Goal: Download file/media

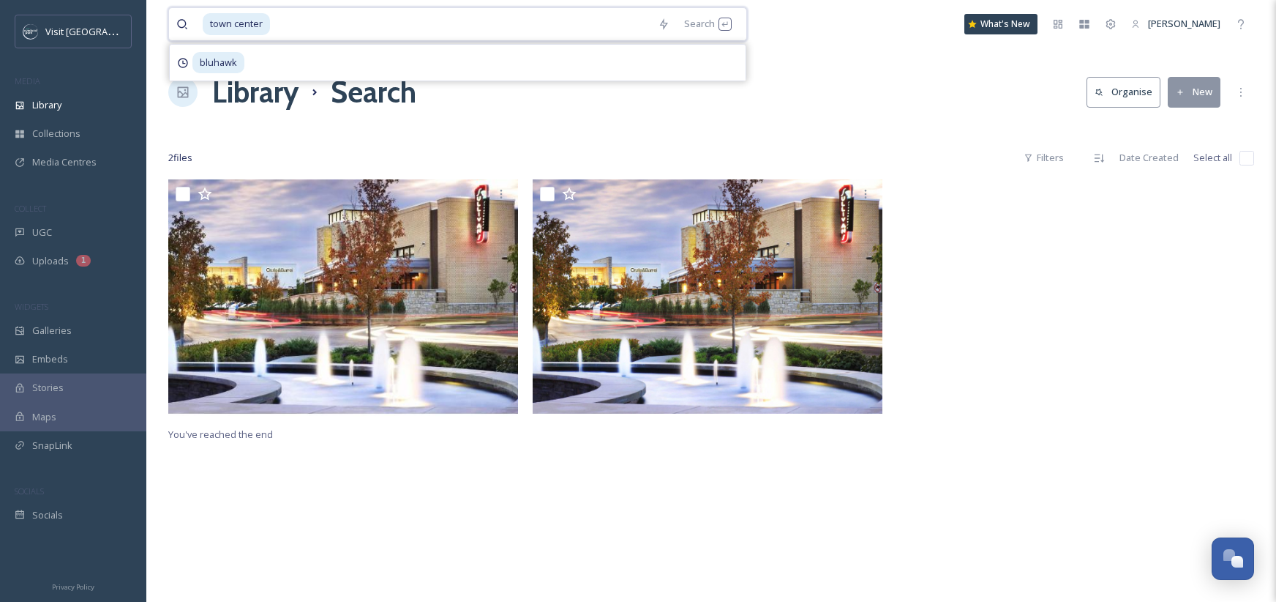
click at [556, 23] on input at bounding box center [461, 24] width 379 height 32
type input "t"
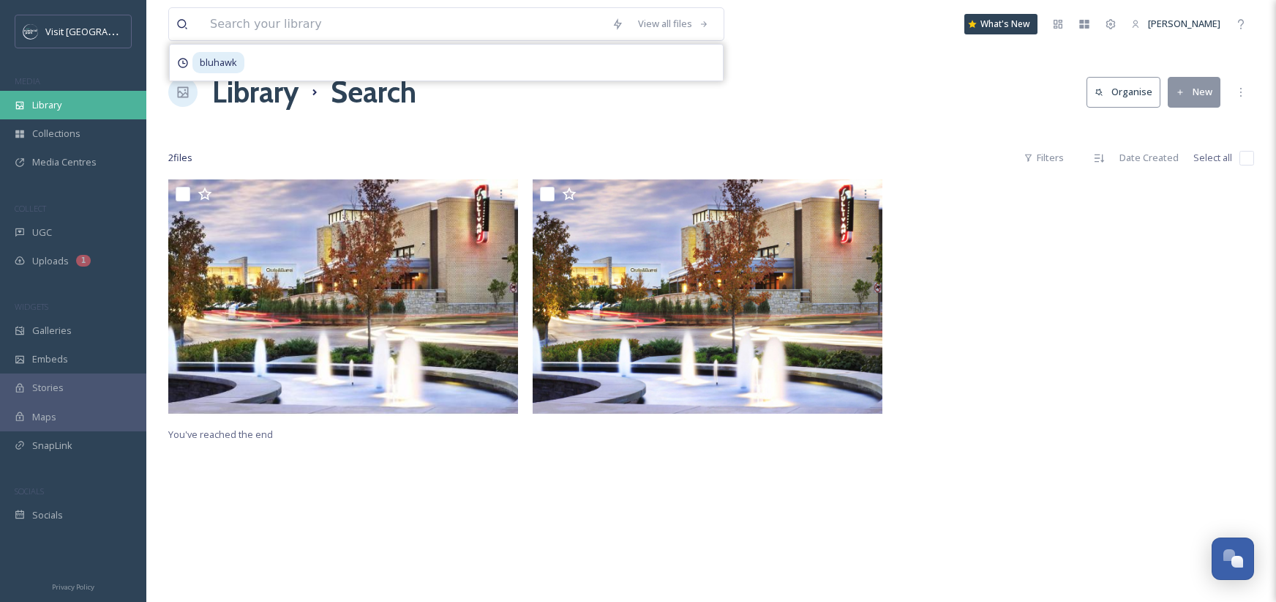
click at [50, 106] on span "Library" at bounding box center [46, 105] width 29 height 14
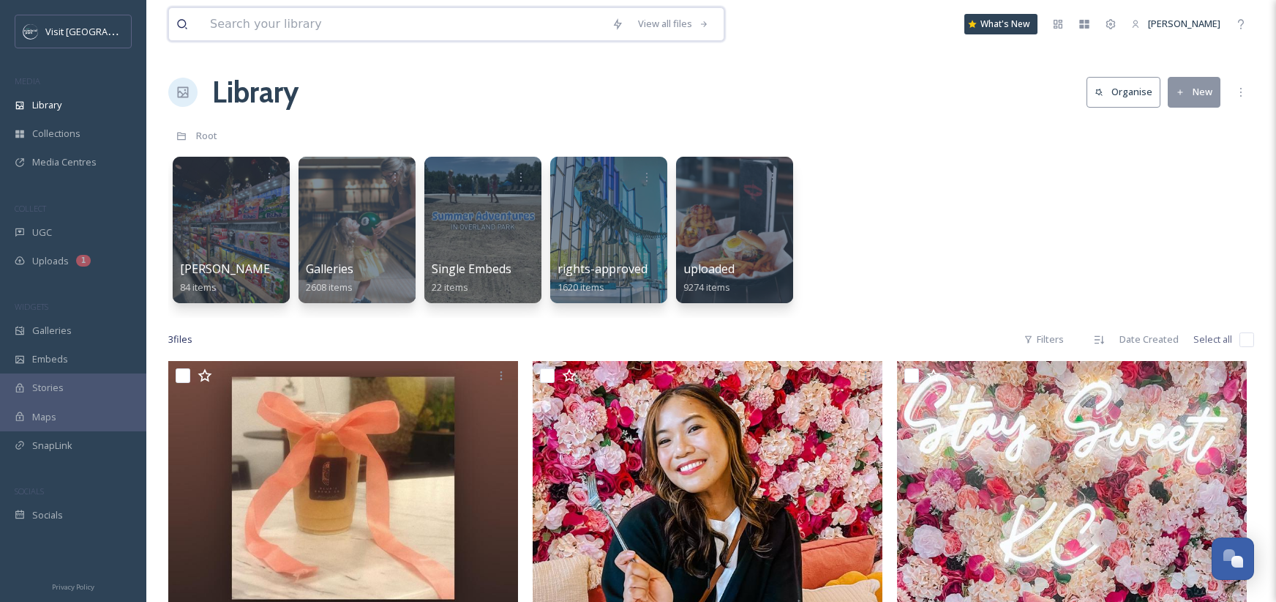
click at [373, 21] on input at bounding box center [404, 24] width 402 height 32
type input "wedding"
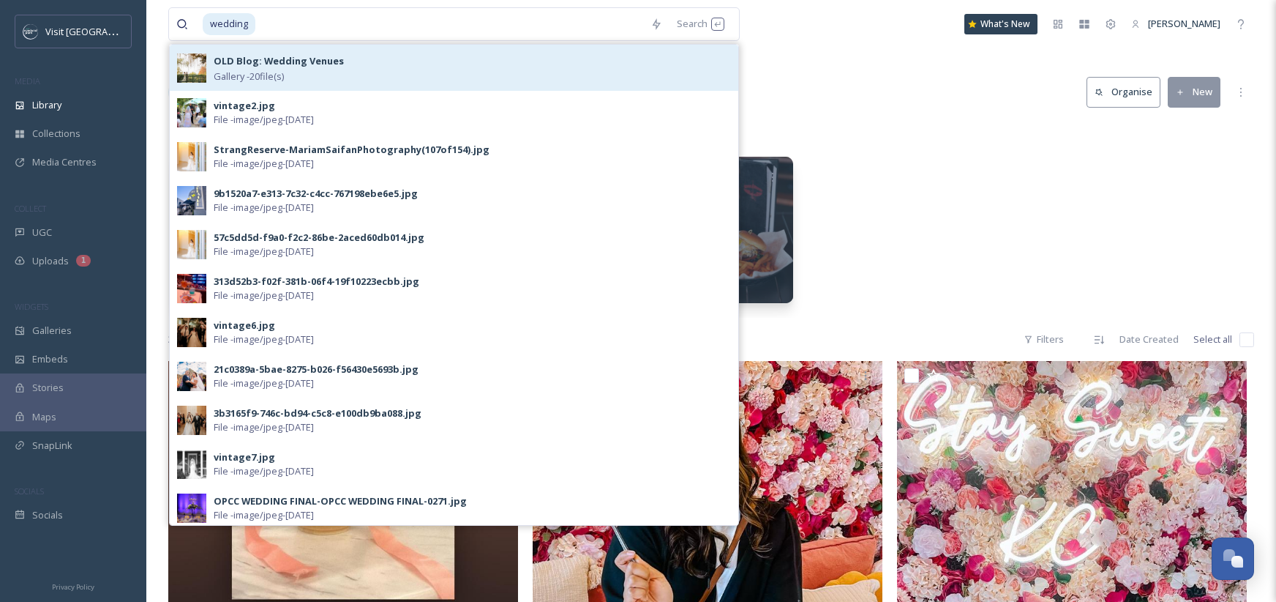
click at [310, 58] on strong "OLD Blog: Wedding Venues" at bounding box center [279, 60] width 130 height 13
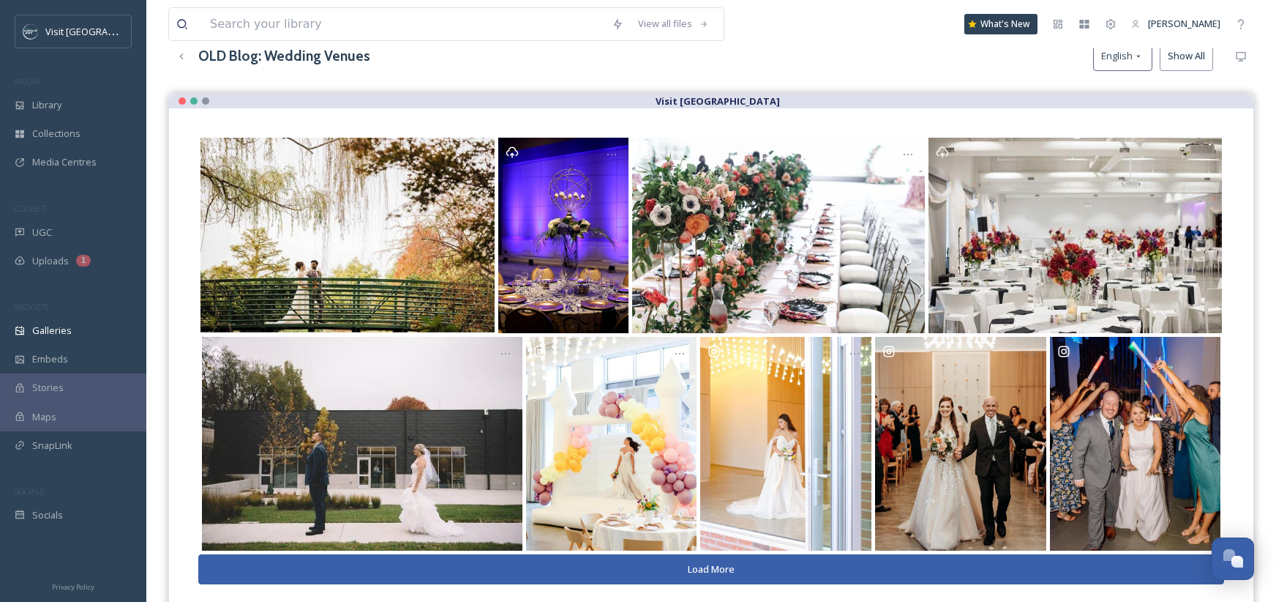
scroll to position [114, 0]
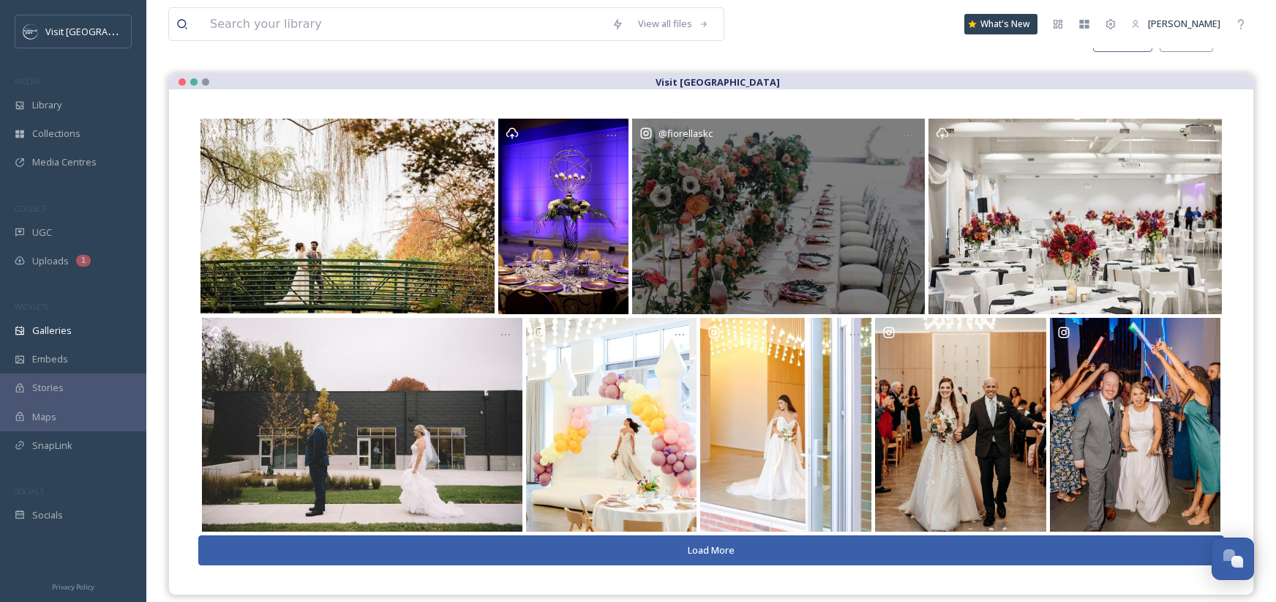
click at [746, 203] on div "@ fiorellaskc" at bounding box center [778, 216] width 293 height 195
click at [805, 179] on div "@ fiorellaskc" at bounding box center [778, 216] width 293 height 195
click at [785, 219] on div "@ fiorellaskc" at bounding box center [778, 216] width 293 height 195
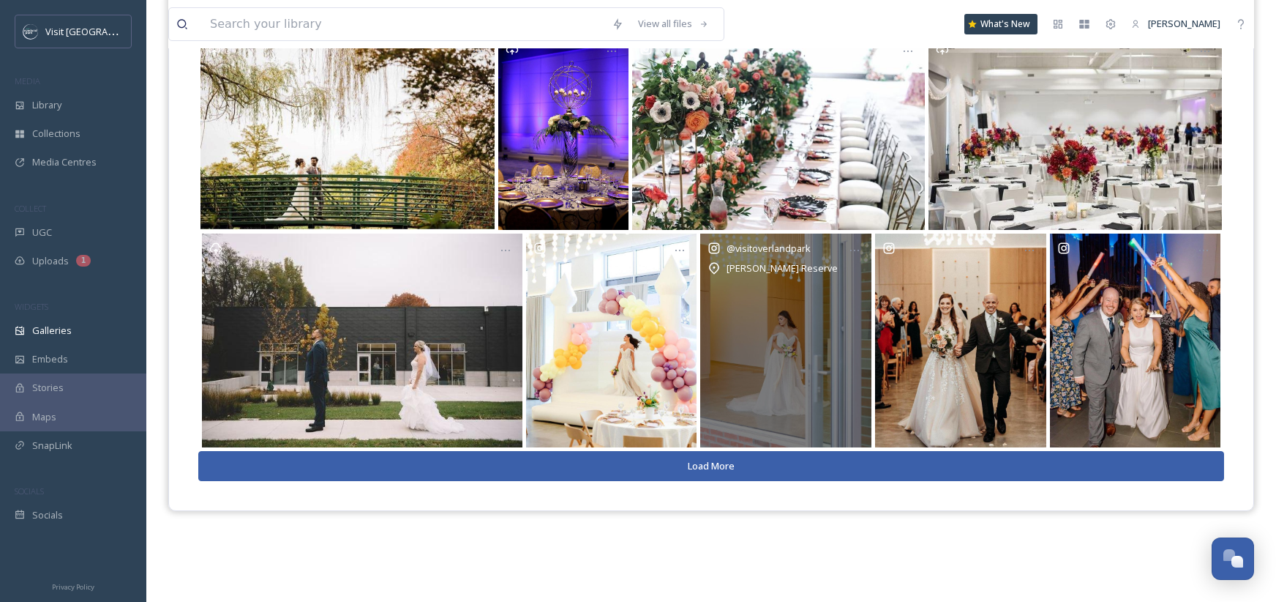
scroll to position [0, 0]
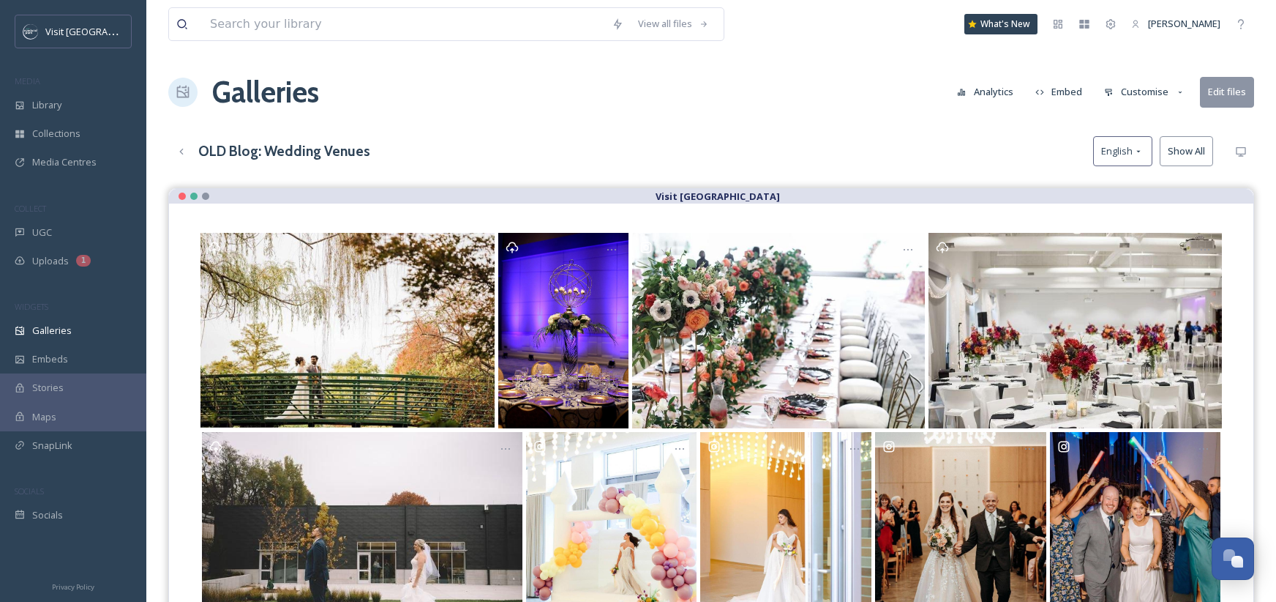
click at [1232, 89] on button "Edit files" at bounding box center [1227, 92] width 54 height 30
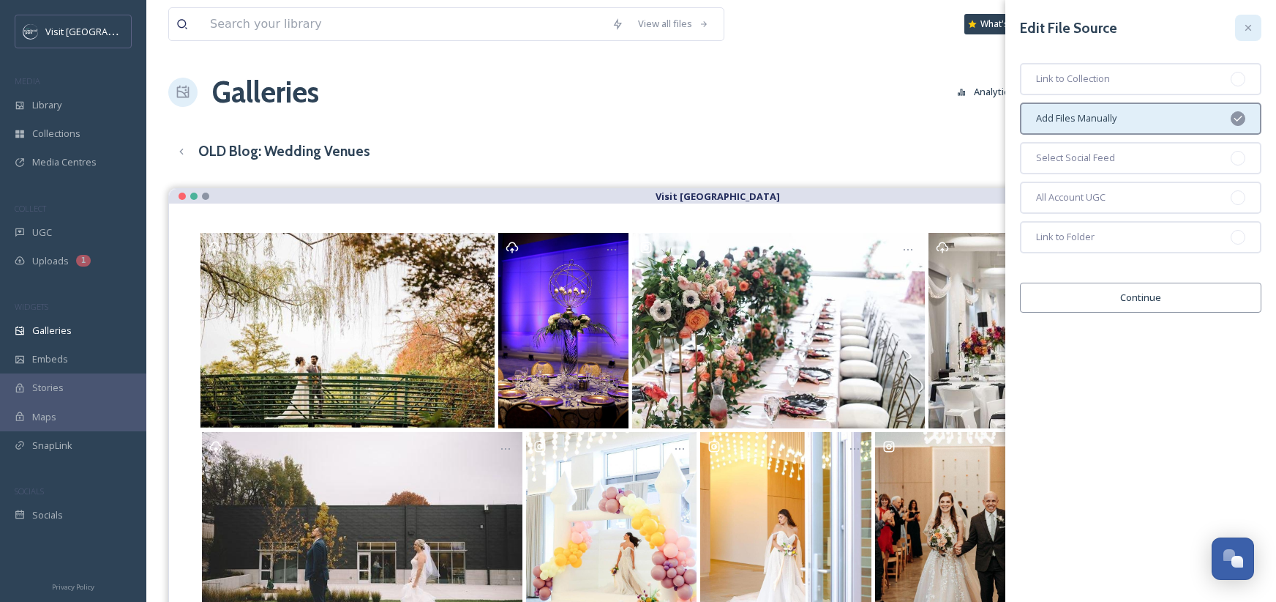
click at [1249, 29] on icon at bounding box center [1249, 28] width 12 height 12
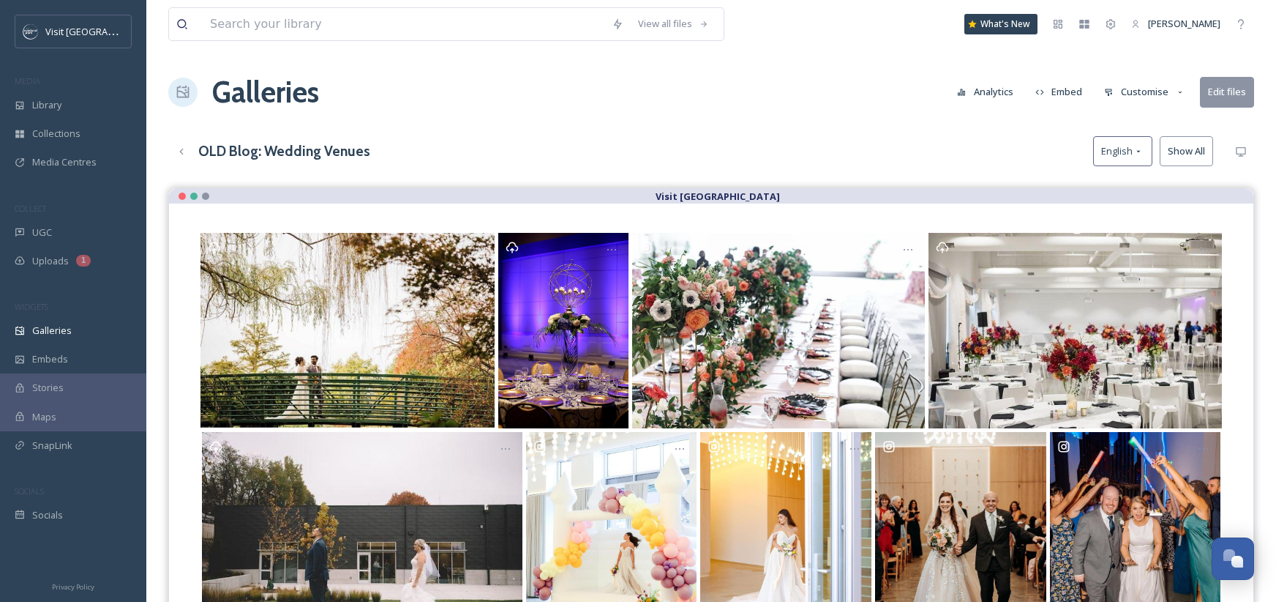
click at [1178, 150] on button "Show All" at bounding box center [1186, 151] width 53 height 30
click at [1136, 90] on button "Customise" at bounding box center [1145, 92] width 96 height 29
click at [1140, 116] on div "Layout" at bounding box center [1149, 125] width 102 height 29
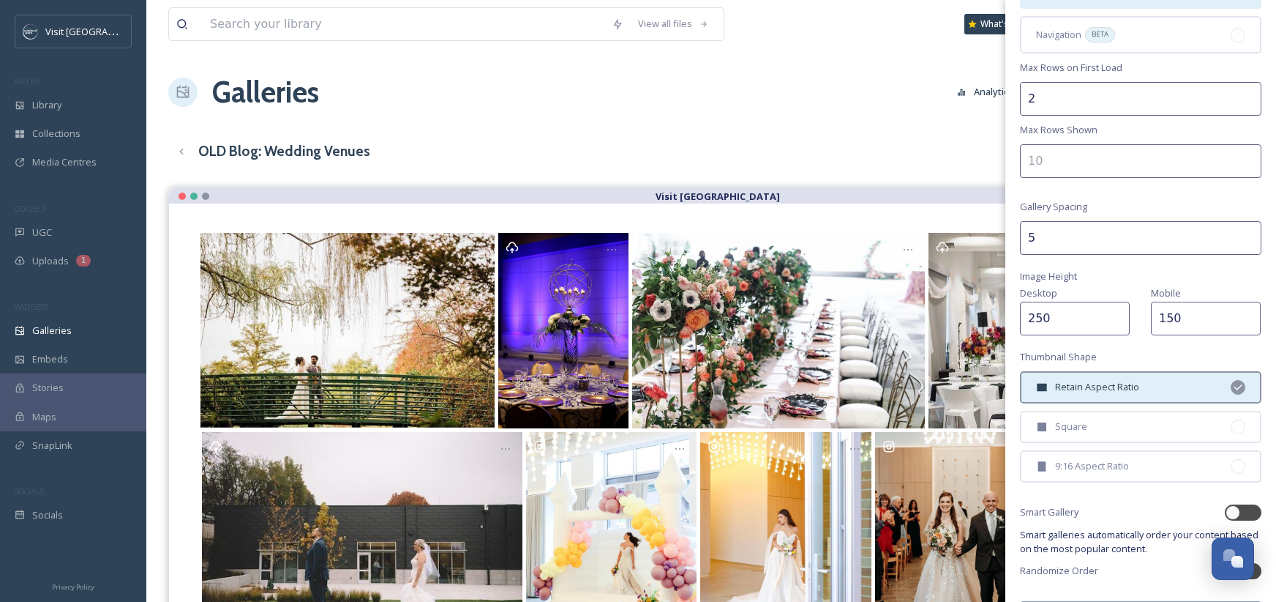
scroll to position [207, 0]
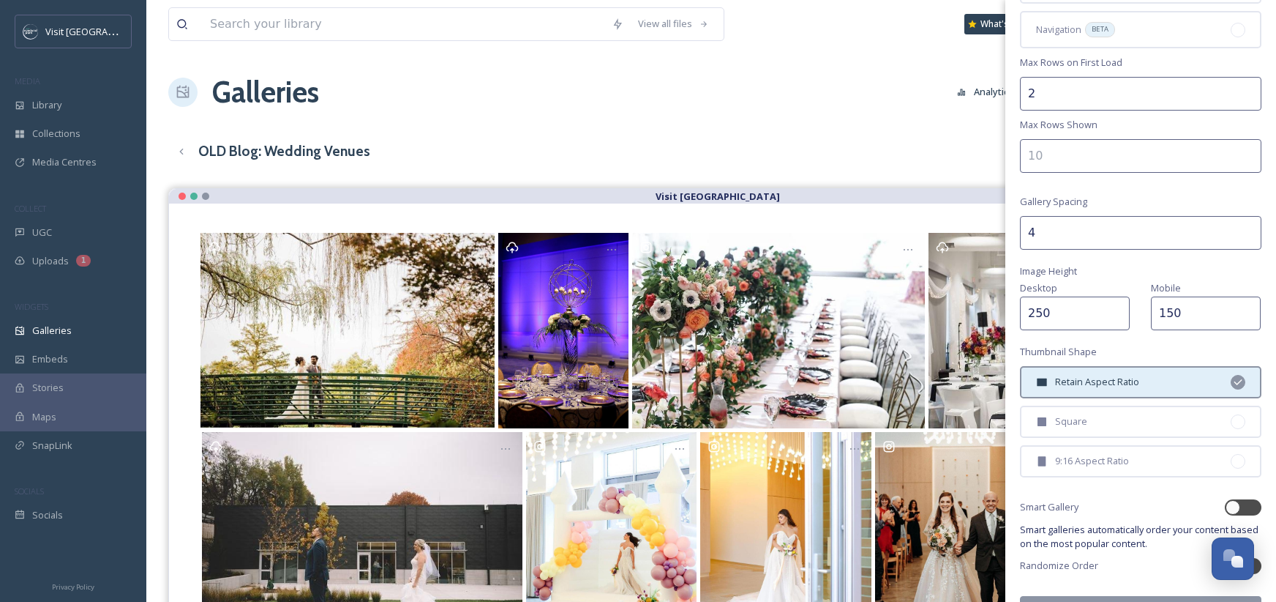
click at [1239, 235] on input "4" at bounding box center [1141, 233] width 242 height 34
click at [1239, 235] on input "3" at bounding box center [1141, 233] width 242 height 34
click at [1239, 235] on input "2" at bounding box center [1141, 233] width 242 height 34
type input "1"
click at [1239, 235] on input "1" at bounding box center [1141, 233] width 242 height 34
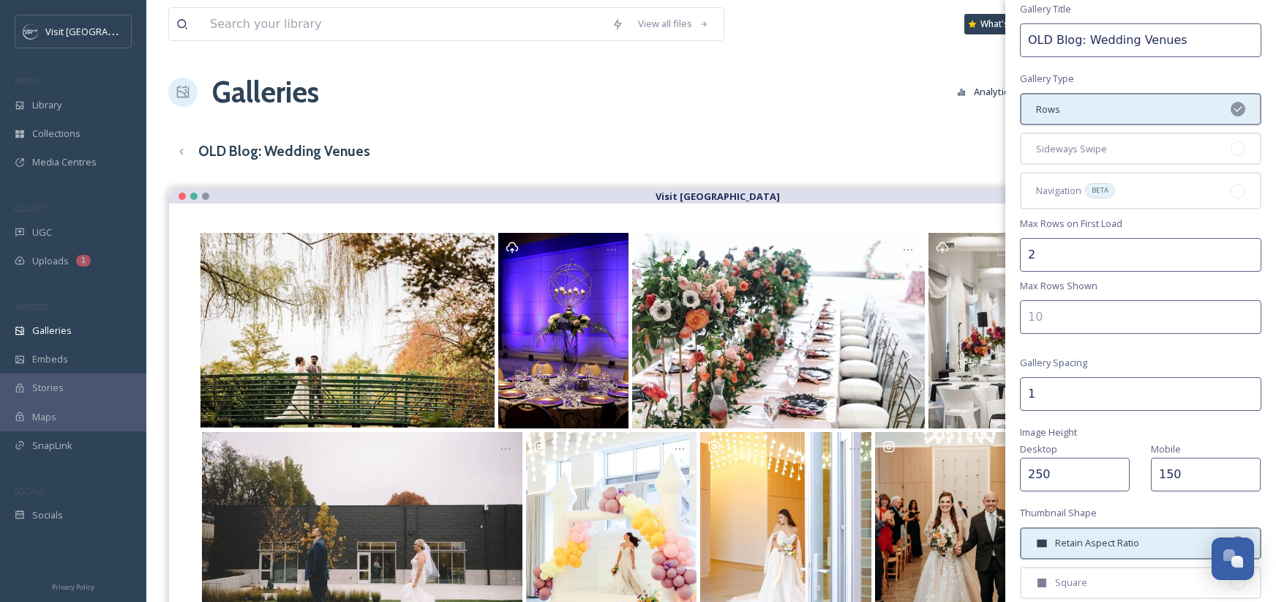
scroll to position [0, 0]
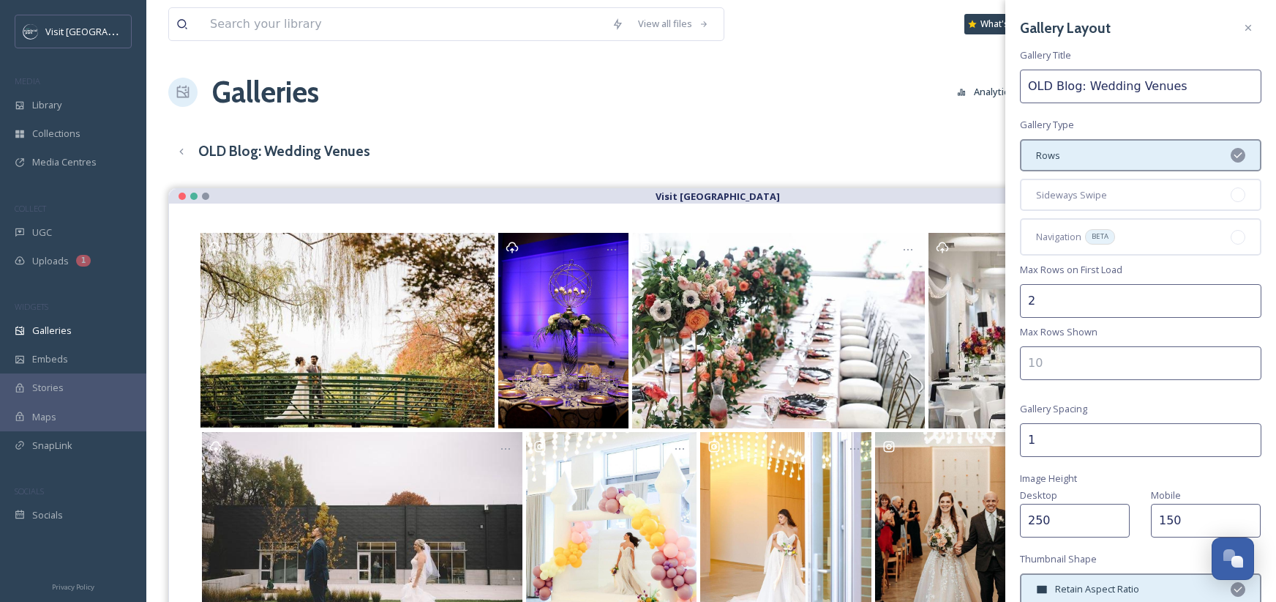
click at [1213, 365] on input "number" at bounding box center [1141, 363] width 242 height 34
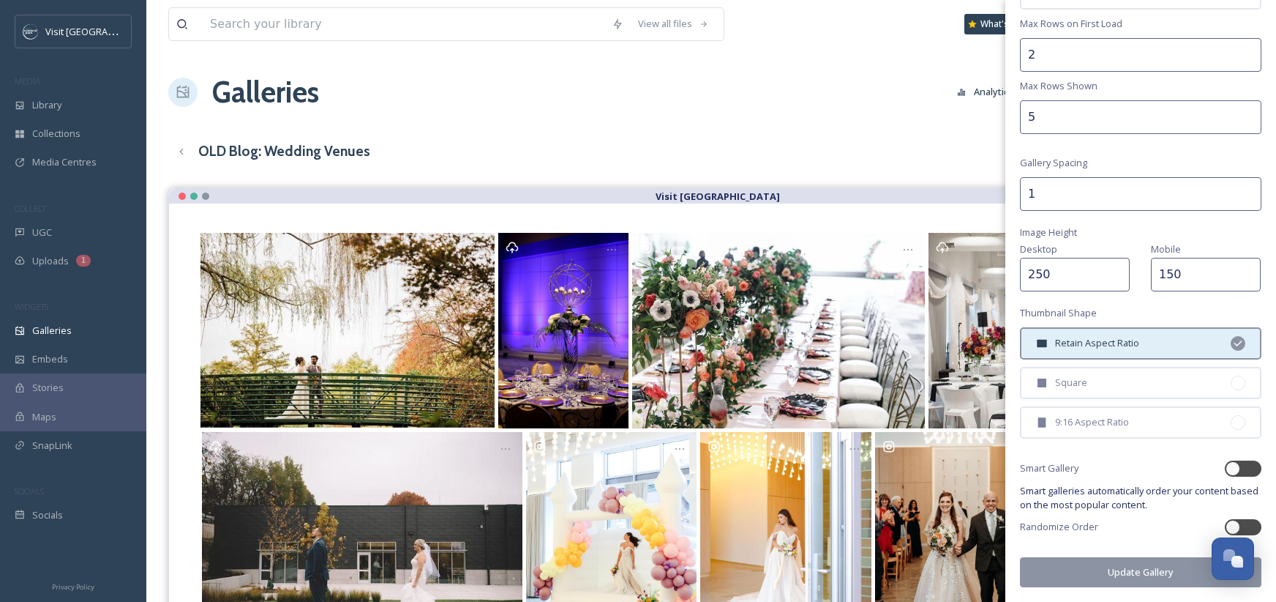
type input "5"
click at [1128, 572] on button "Update Gallery" at bounding box center [1141, 572] width 242 height 30
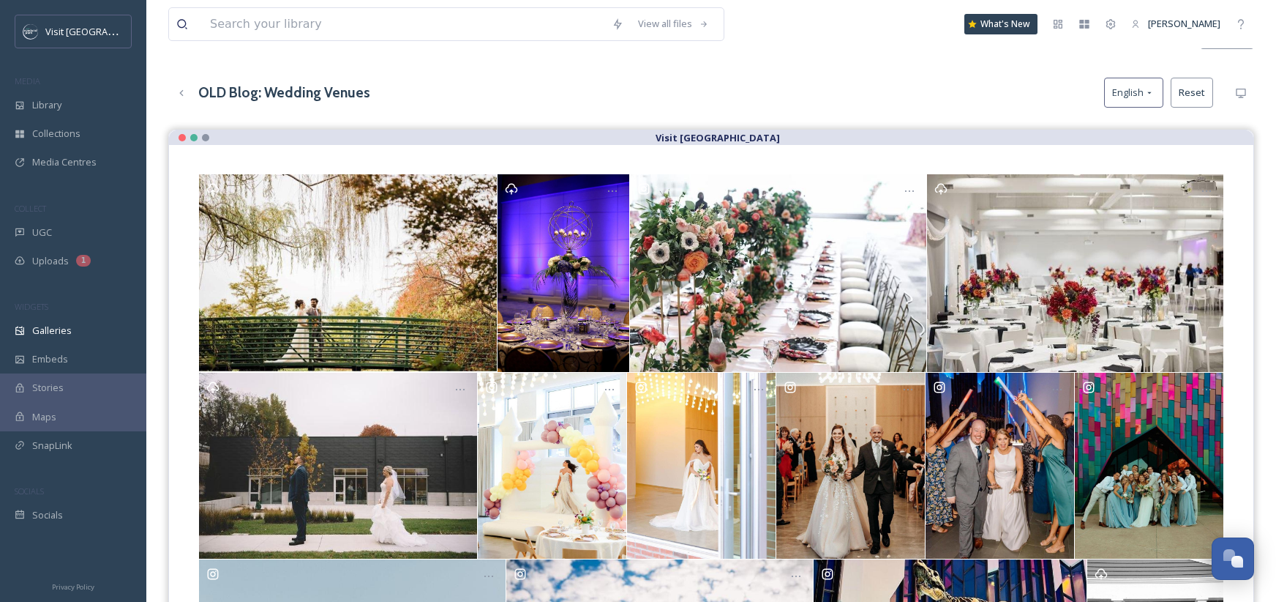
scroll to position [91, 0]
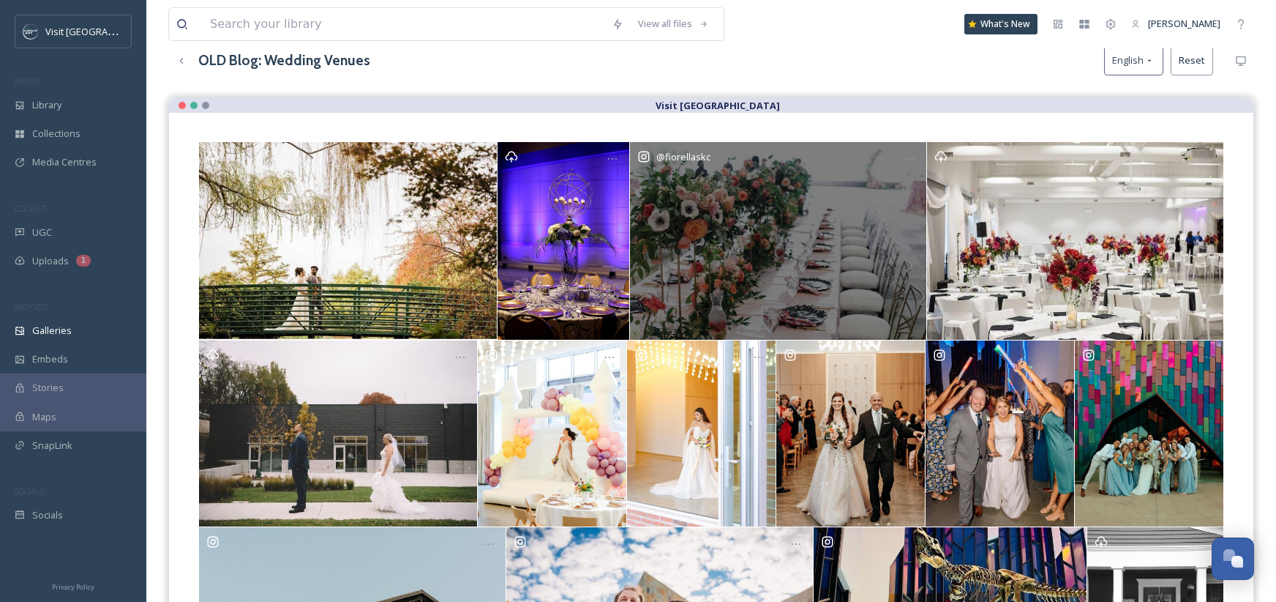
click at [741, 231] on div "@ fiorellaskc" at bounding box center [778, 241] width 296 height 198
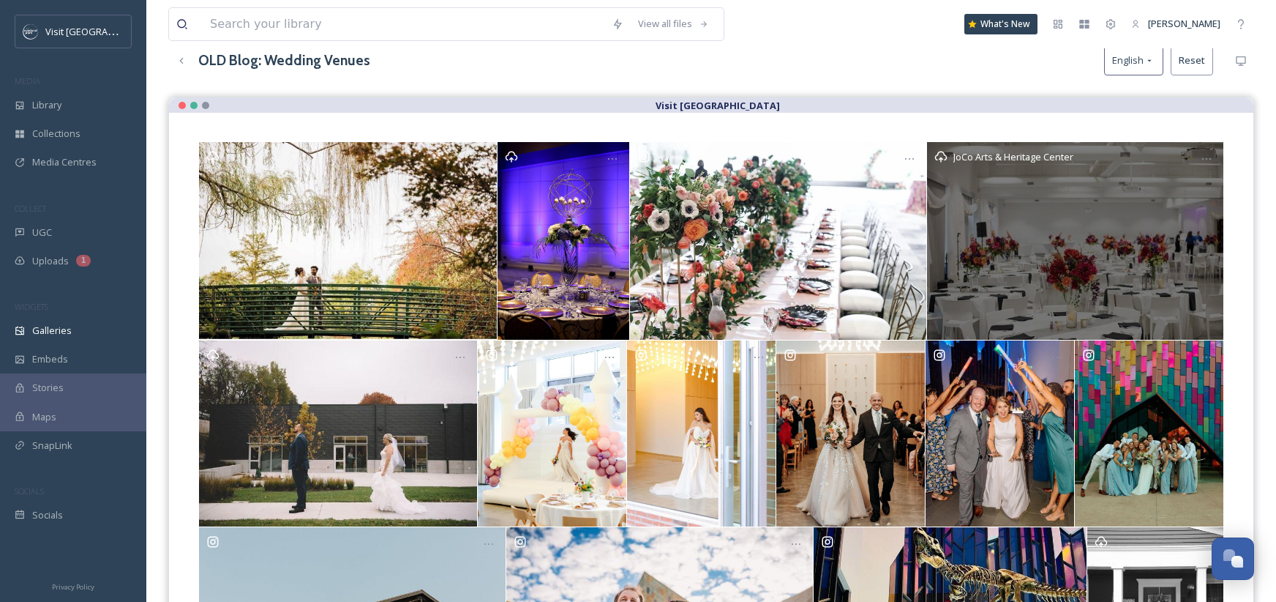
click at [992, 242] on div "JoCo Arts & Heritage Center" at bounding box center [1075, 241] width 296 height 198
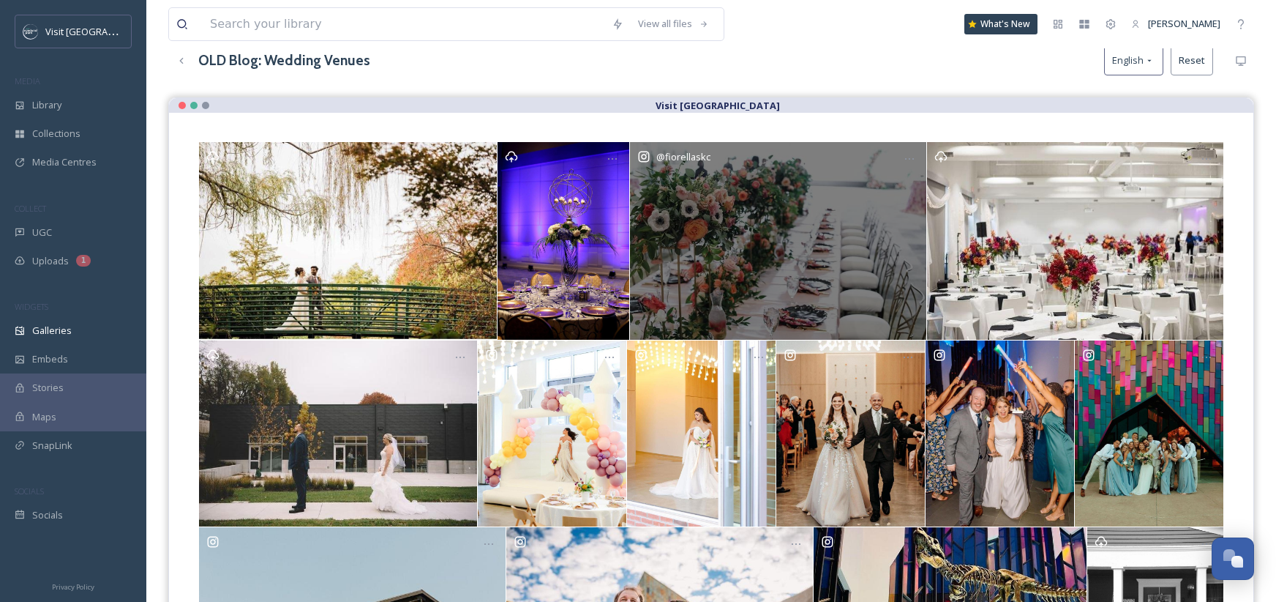
click at [649, 159] on icon at bounding box center [643, 156] width 11 height 11
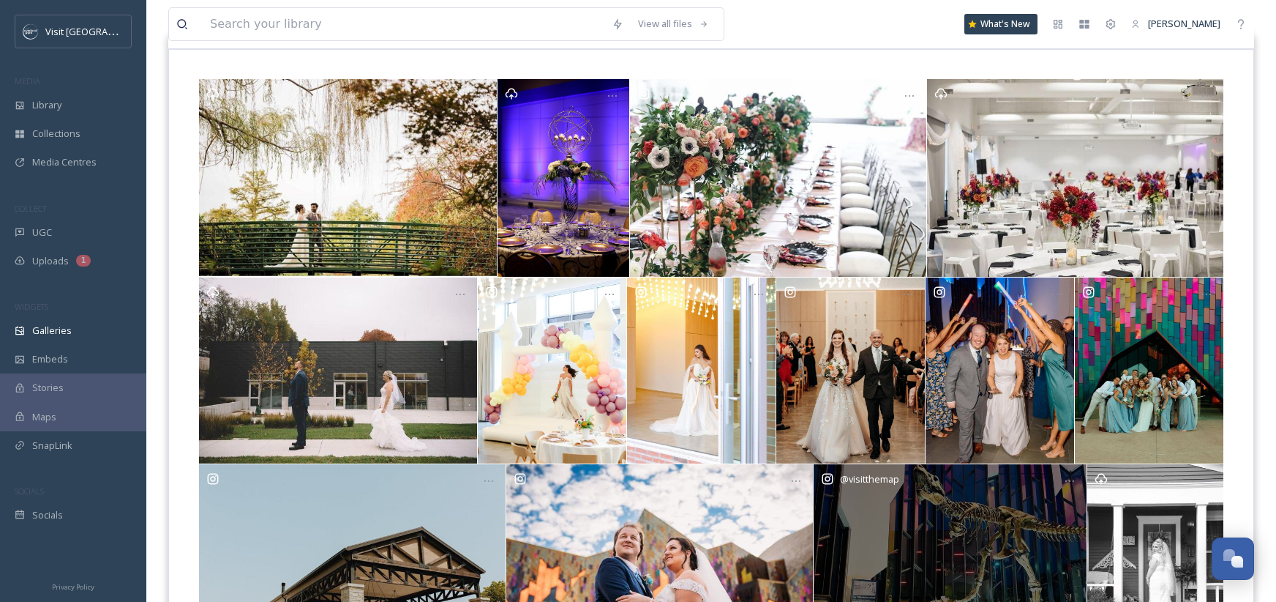
scroll to position [0, 0]
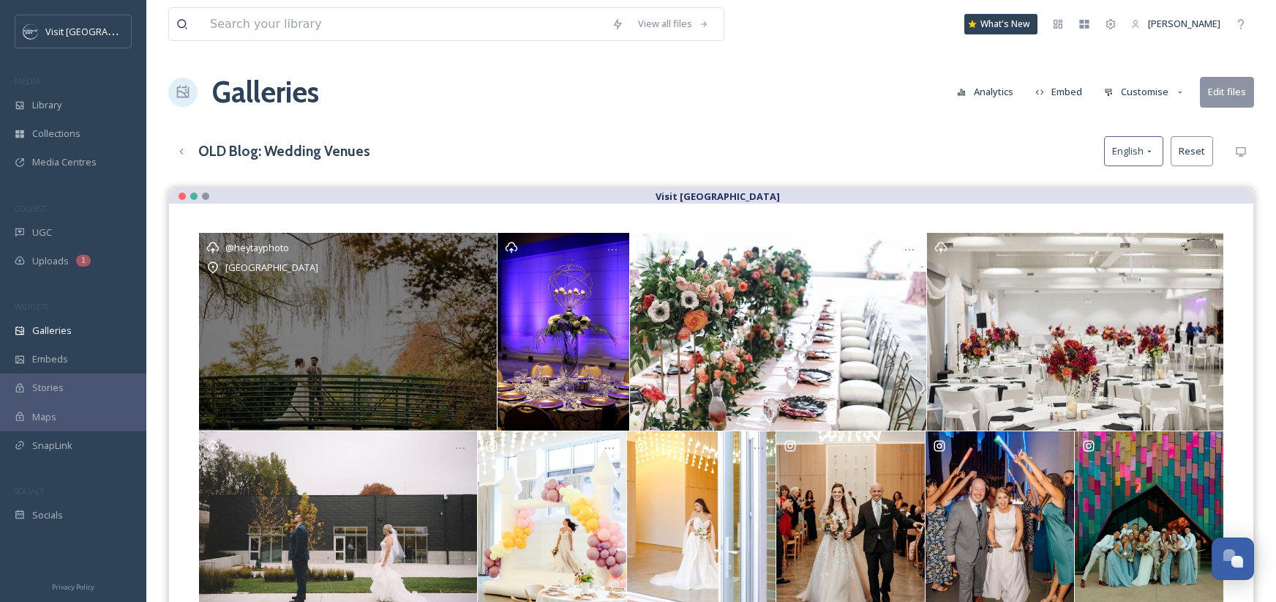
click at [402, 320] on div "@heytayphoto [GEOGRAPHIC_DATA]" at bounding box center [348, 332] width 298 height 198
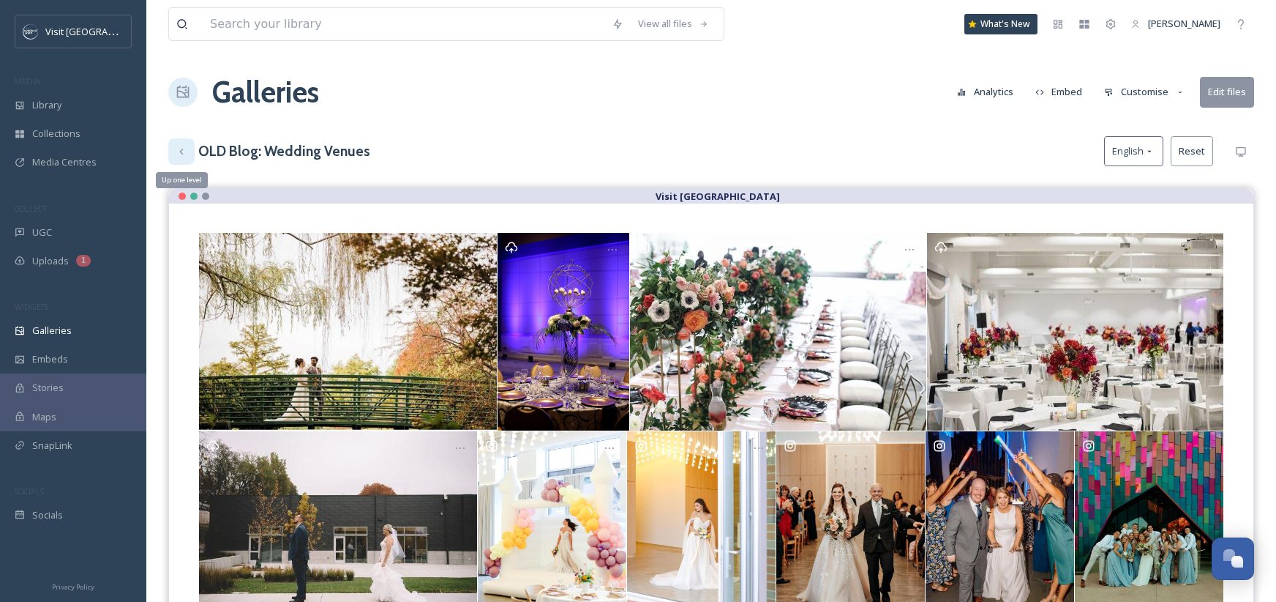
click at [179, 152] on icon at bounding box center [182, 152] width 12 height 12
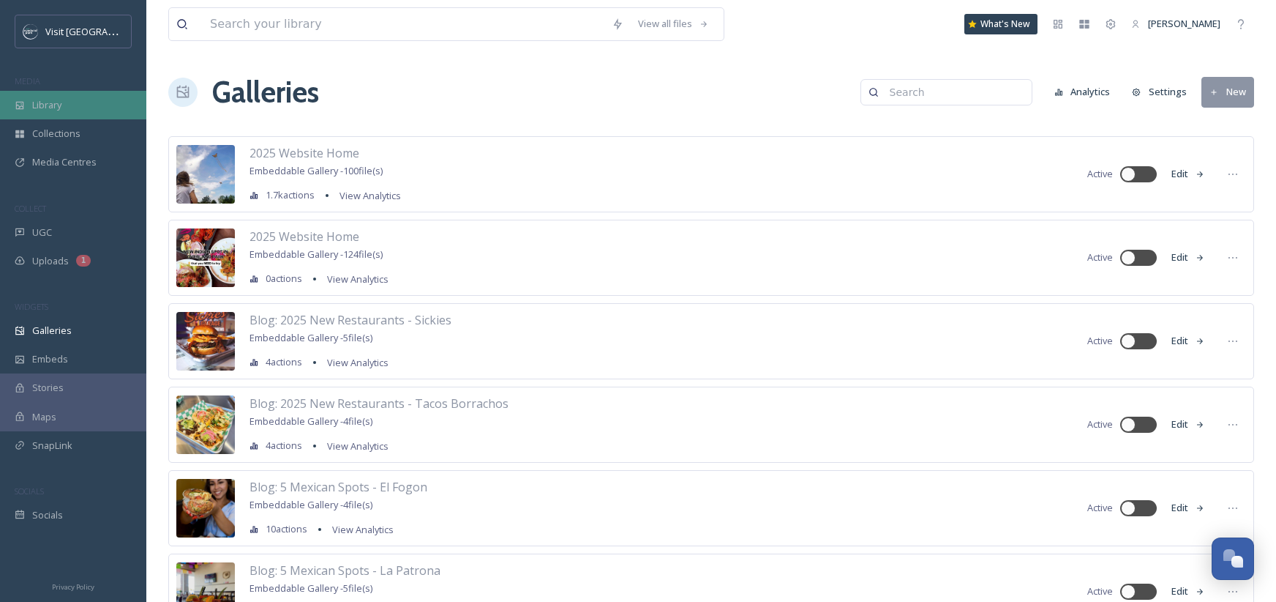
click at [50, 102] on span "Library" at bounding box center [46, 105] width 29 height 14
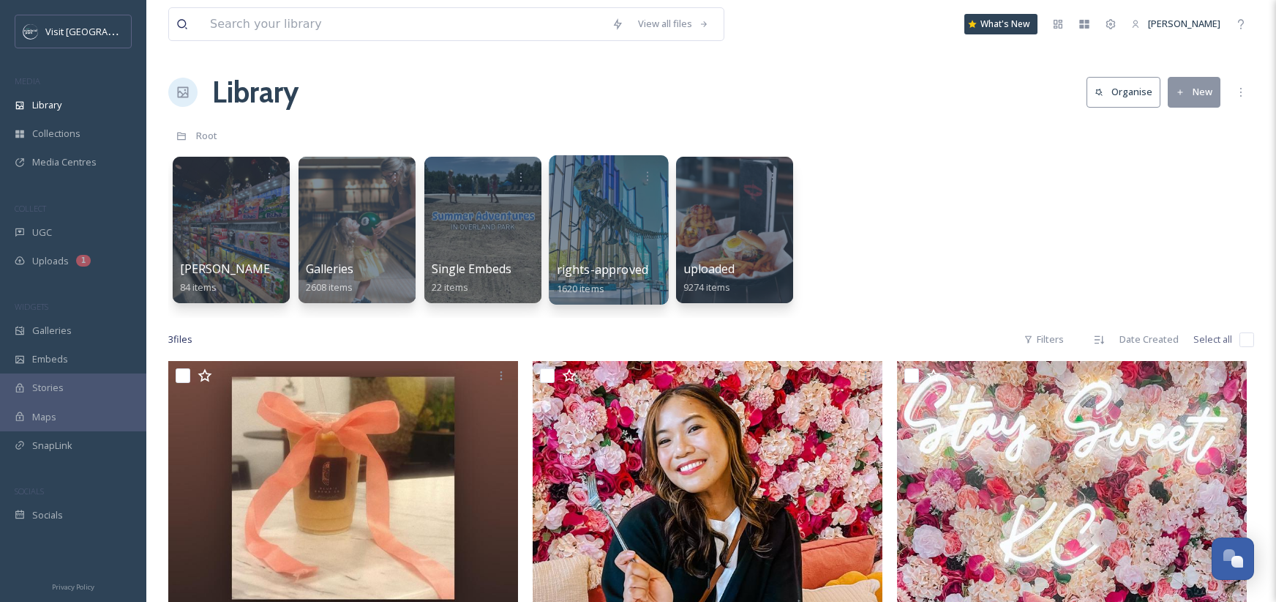
click at [632, 199] on div at bounding box center [608, 229] width 119 height 149
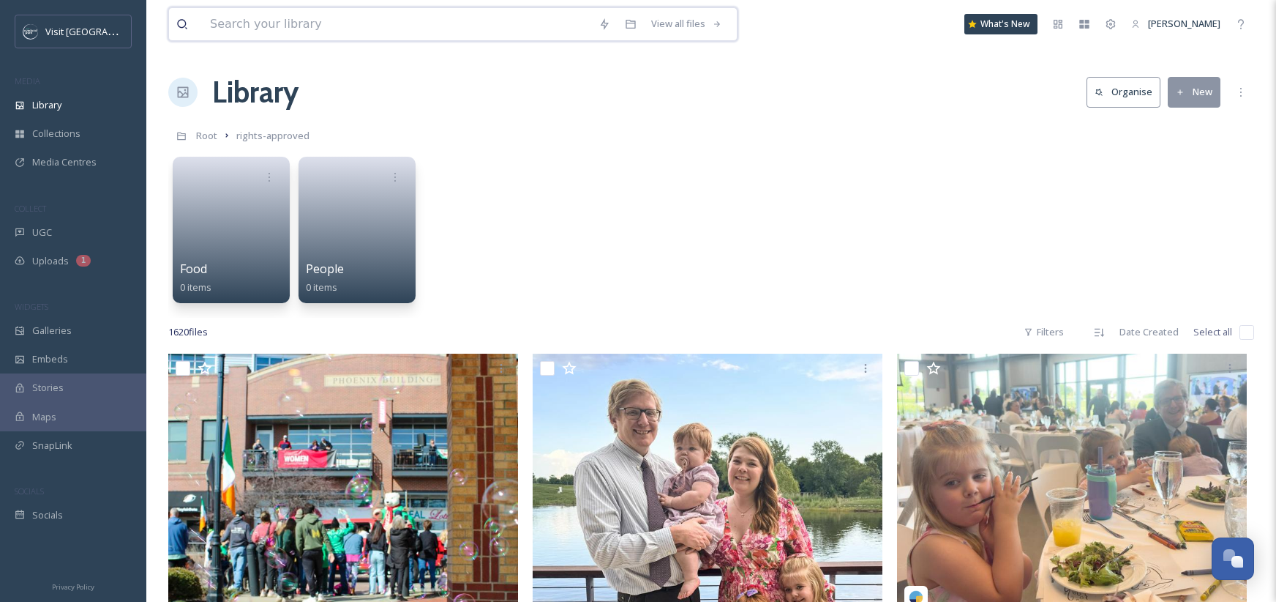
click at [525, 29] on input at bounding box center [397, 24] width 389 height 32
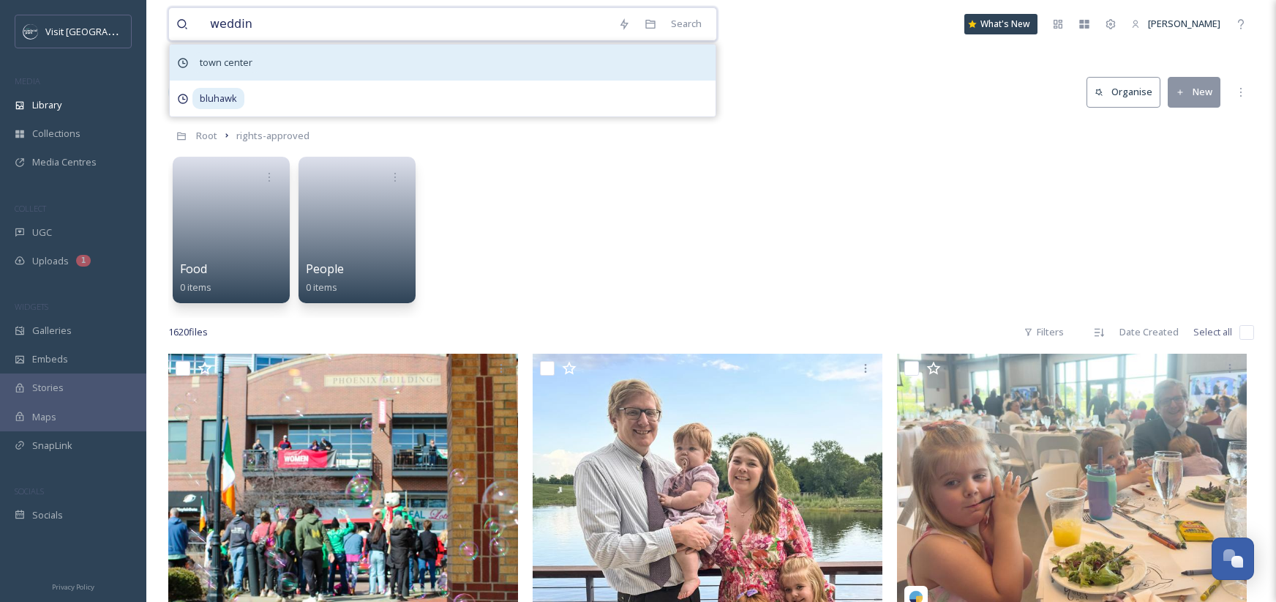
type input "wedding"
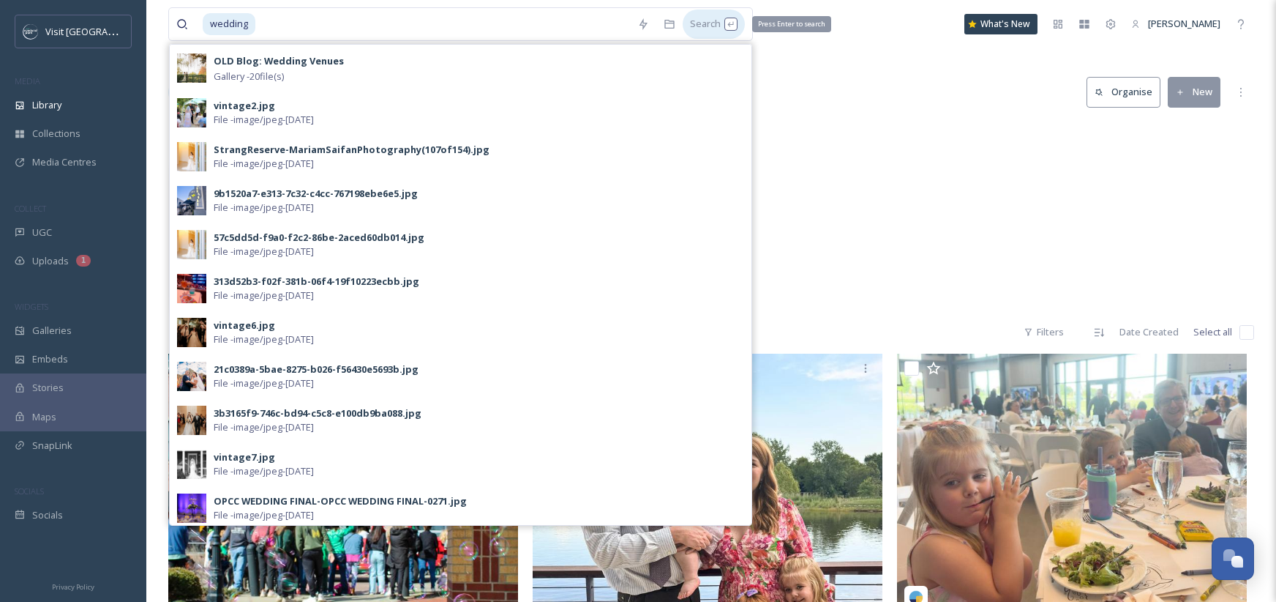
click at [710, 24] on div "Search Press Enter to search" at bounding box center [714, 24] width 62 height 29
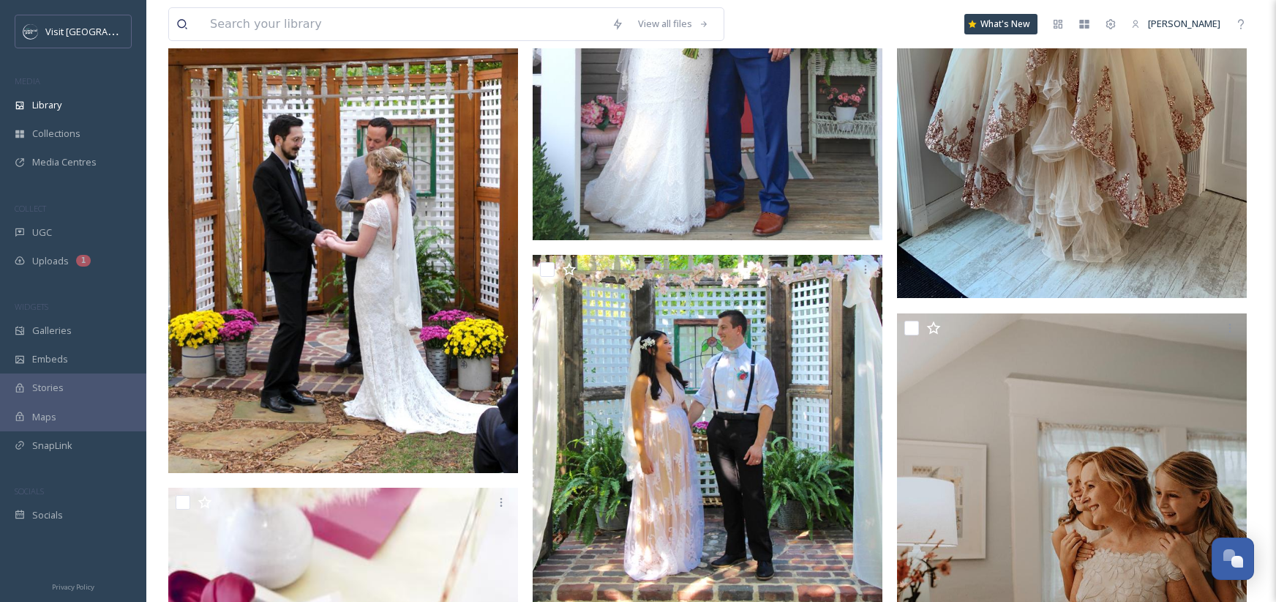
scroll to position [1306, 0]
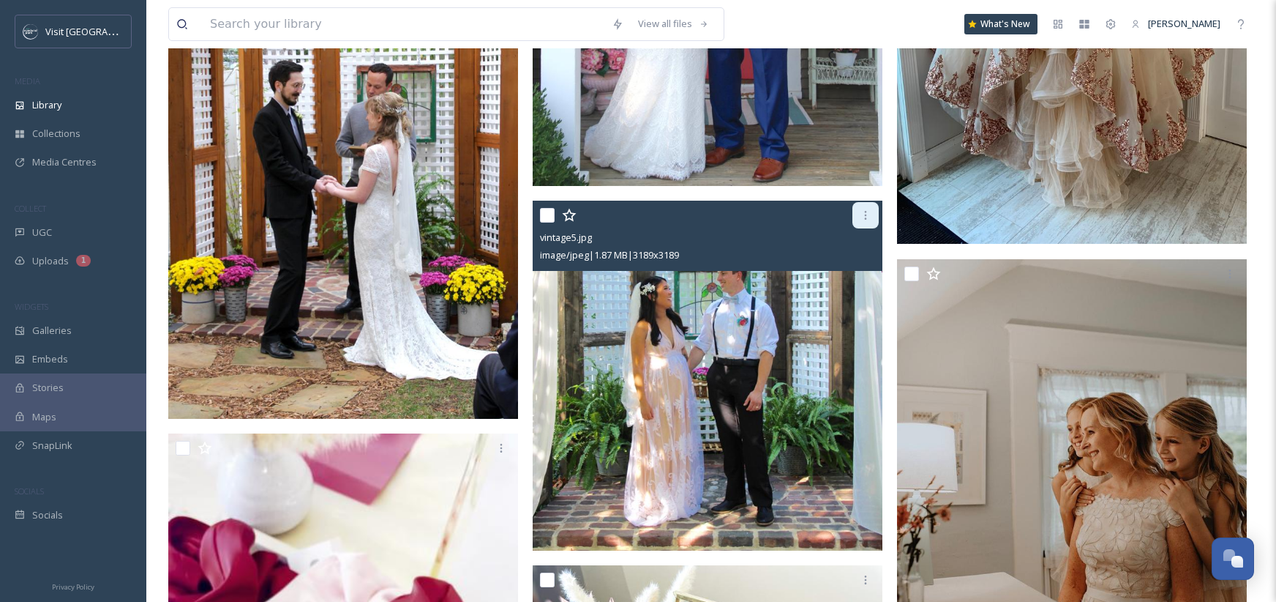
click at [866, 215] on icon at bounding box center [866, 215] width 12 height 12
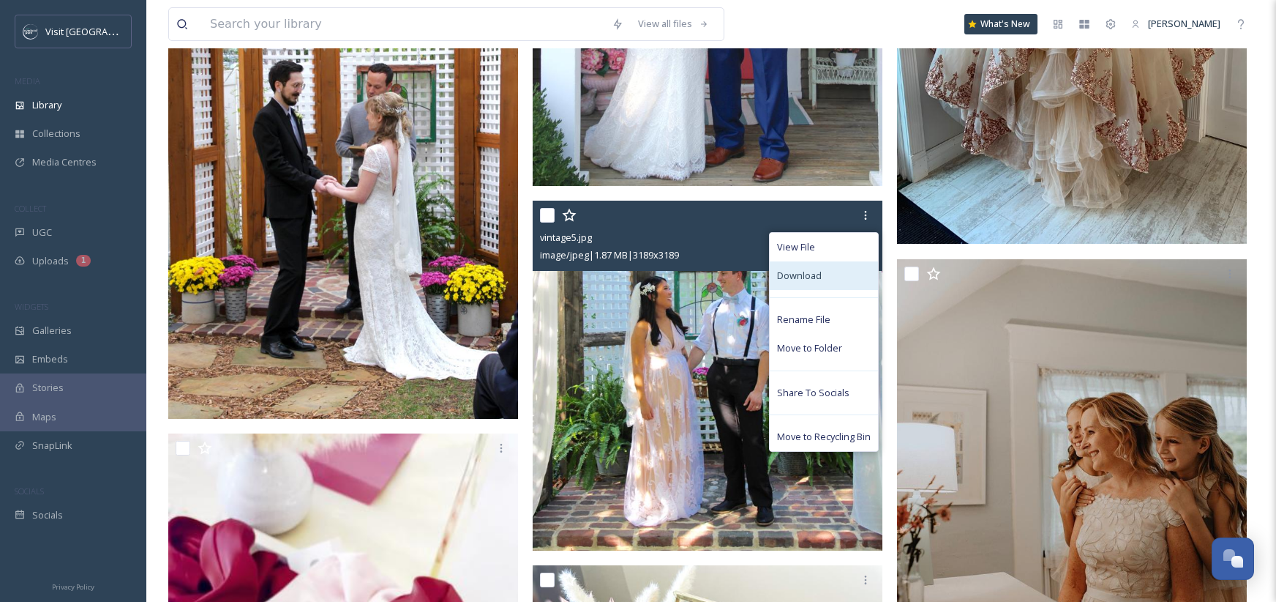
click at [831, 277] on div "Download" at bounding box center [824, 275] width 108 height 29
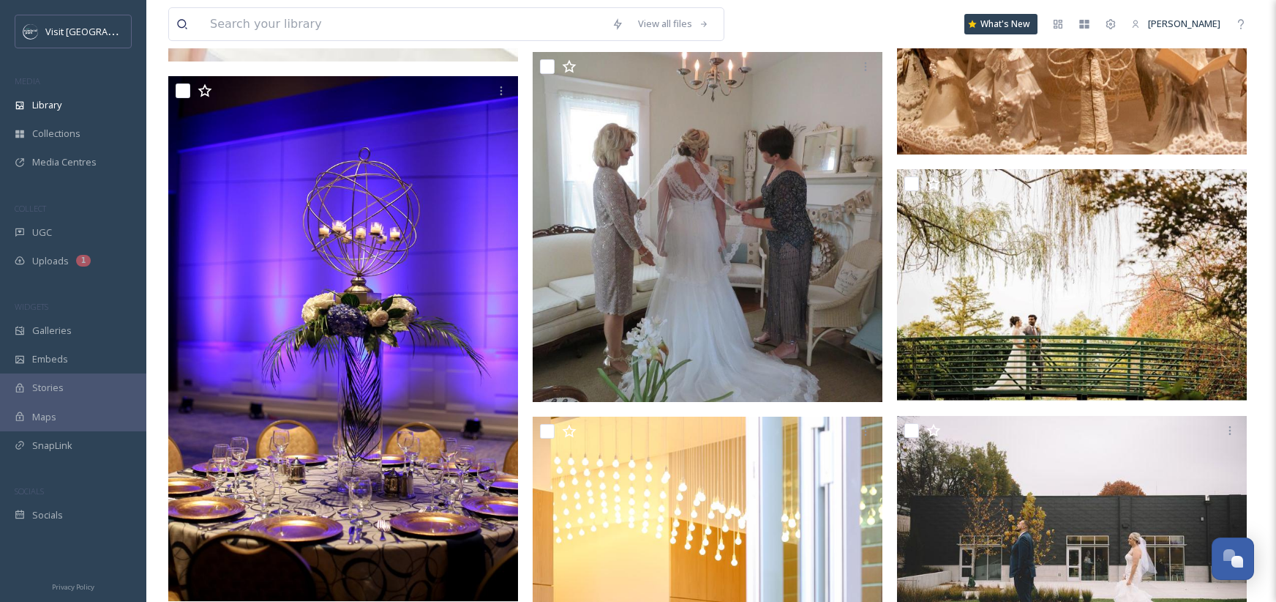
scroll to position [2327, 0]
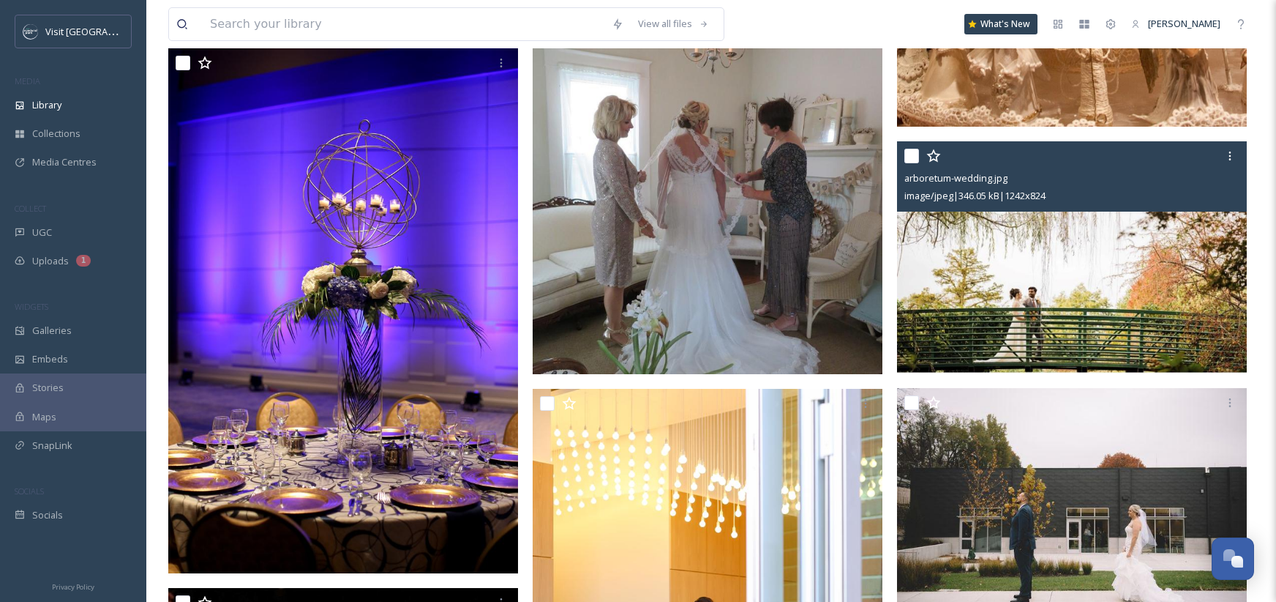
click at [1126, 238] on img at bounding box center [1072, 257] width 350 height 232
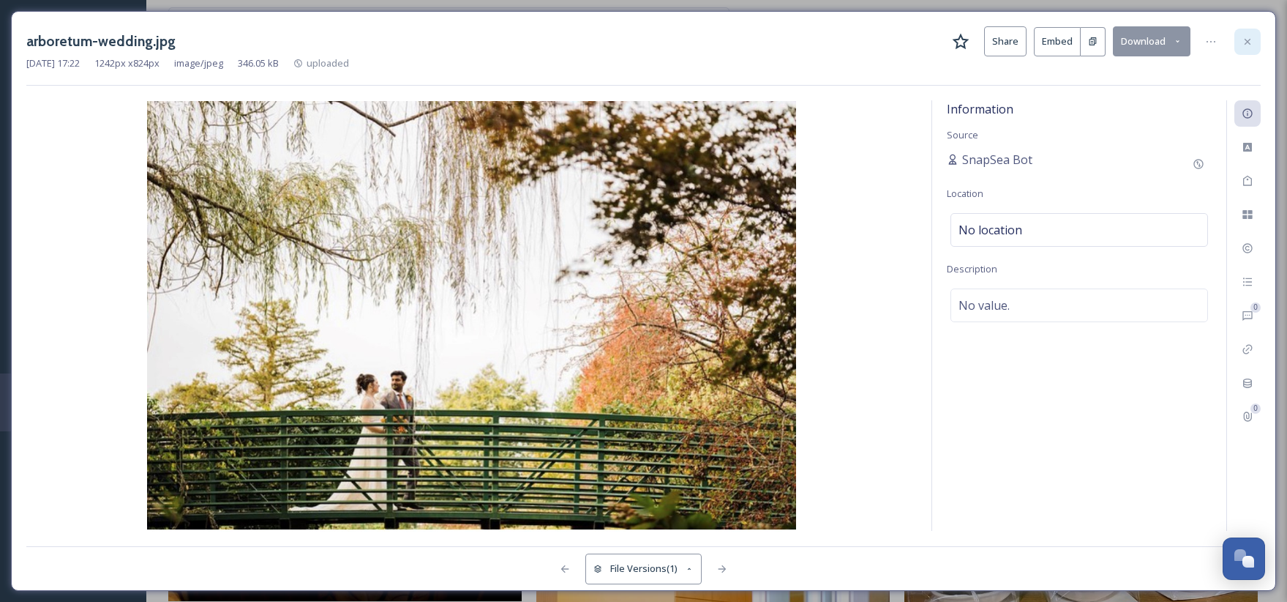
click at [1255, 48] on div at bounding box center [1248, 42] width 26 height 26
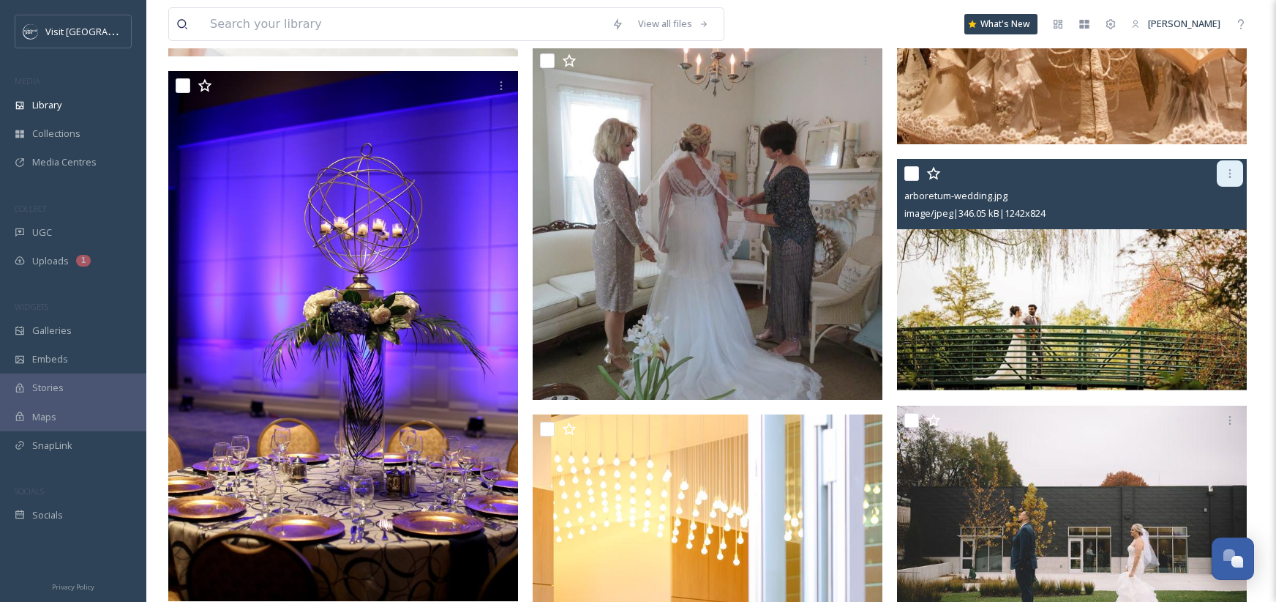
click at [1229, 178] on icon at bounding box center [1230, 174] width 12 height 12
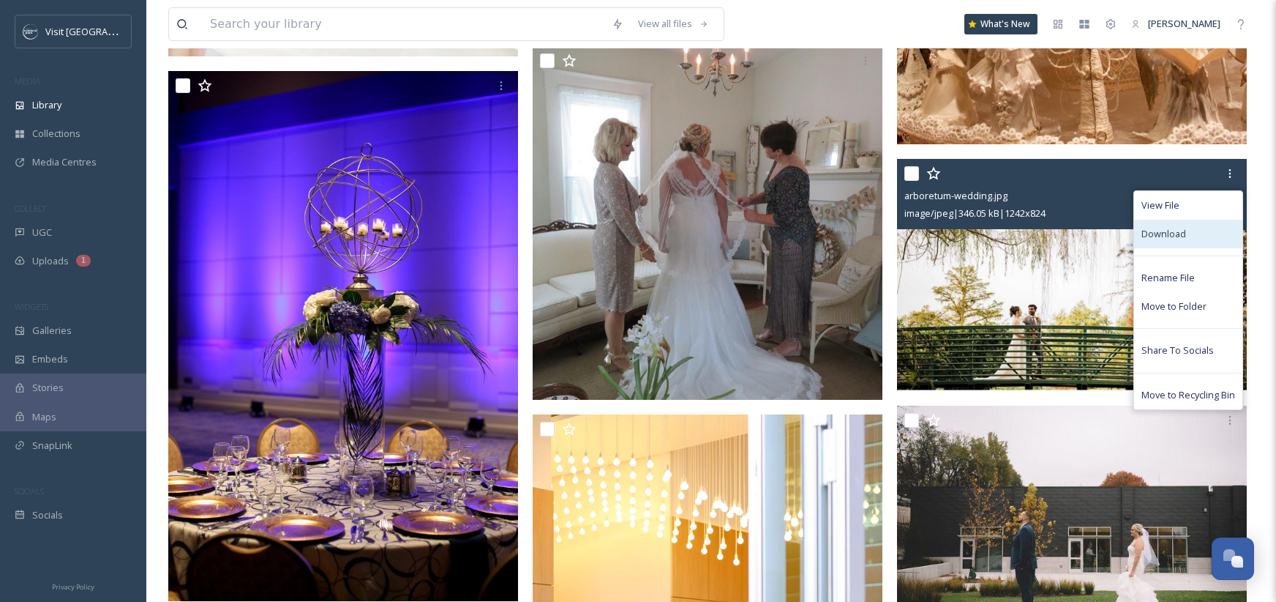
click at [1207, 241] on div "Download" at bounding box center [1188, 234] width 108 height 29
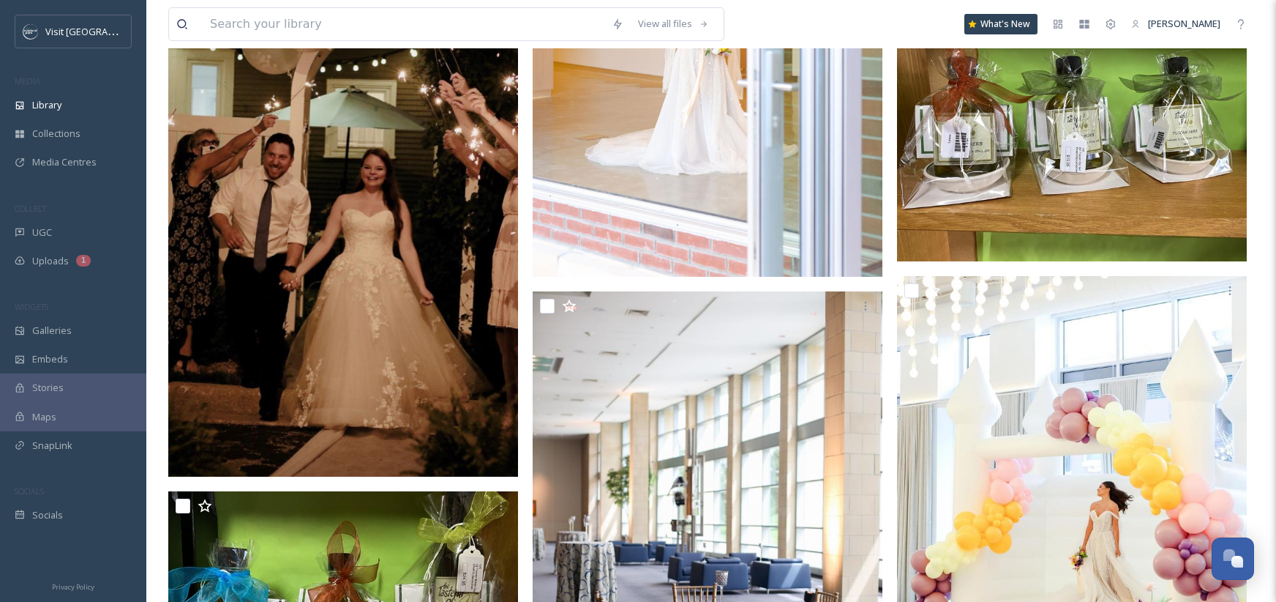
scroll to position [3252, 0]
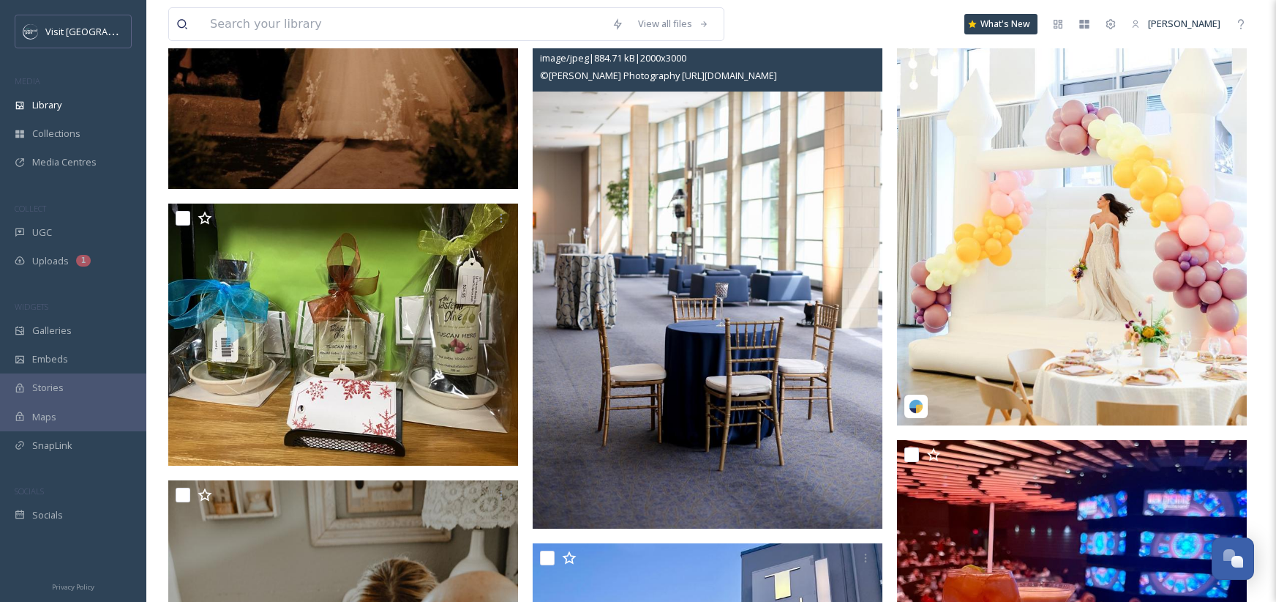
click at [618, 281] on img at bounding box center [708, 266] width 350 height 525
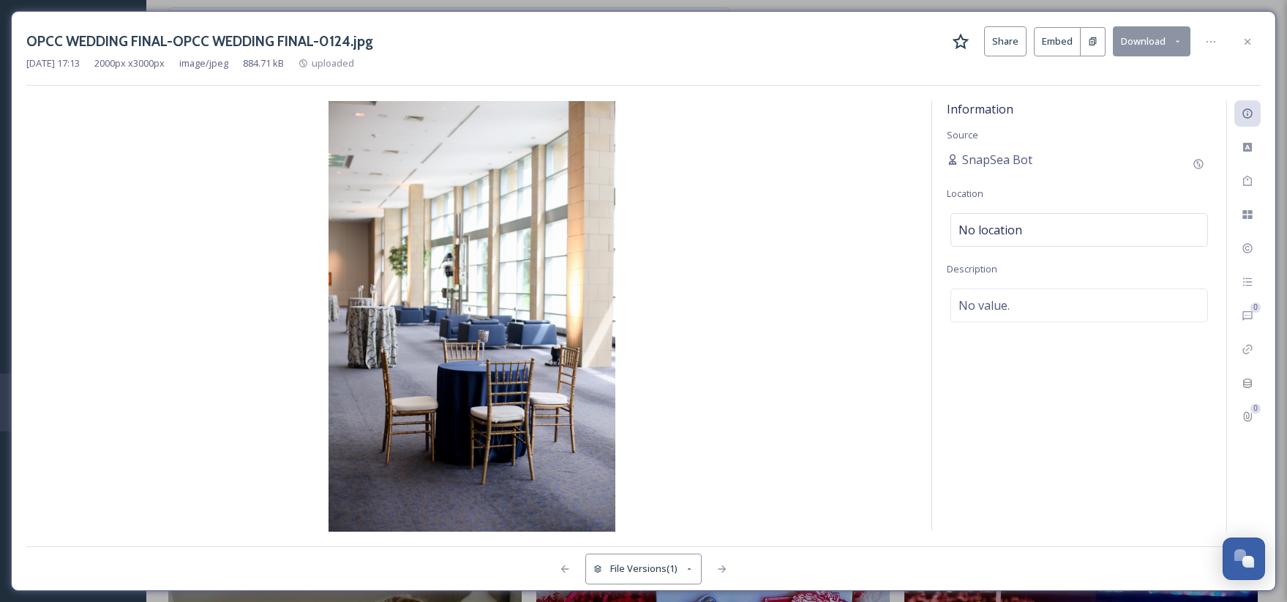
click at [1145, 33] on button "Download" at bounding box center [1152, 41] width 78 height 30
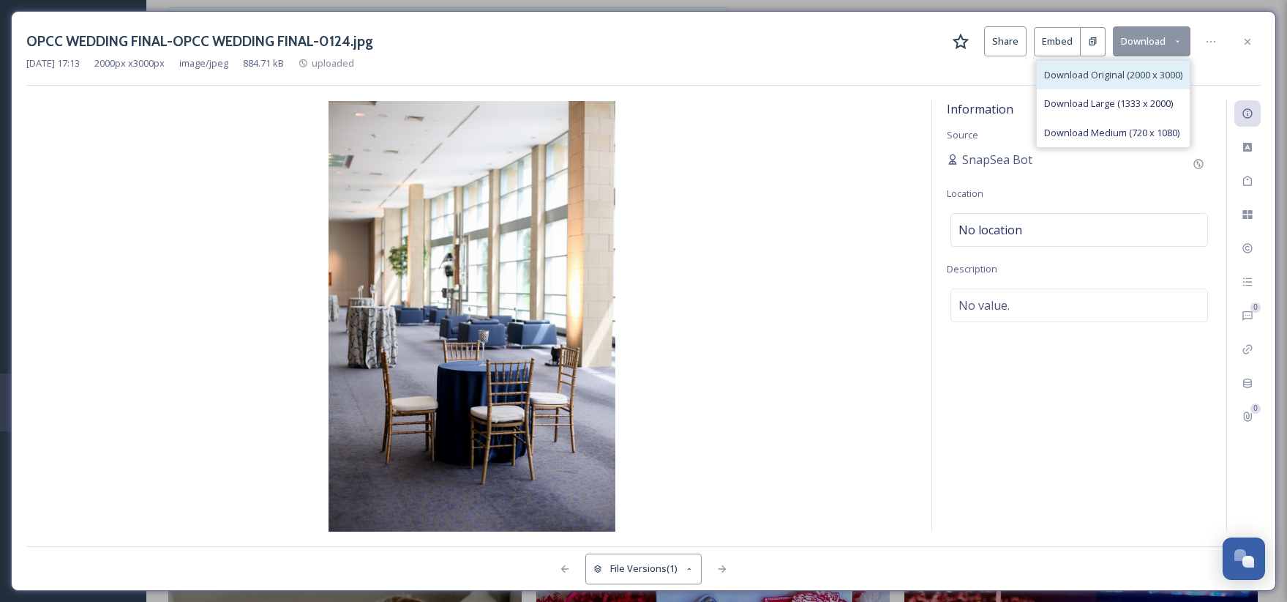
click at [1134, 77] on span "Download Original (2000 x 3000)" at bounding box center [1113, 75] width 138 height 14
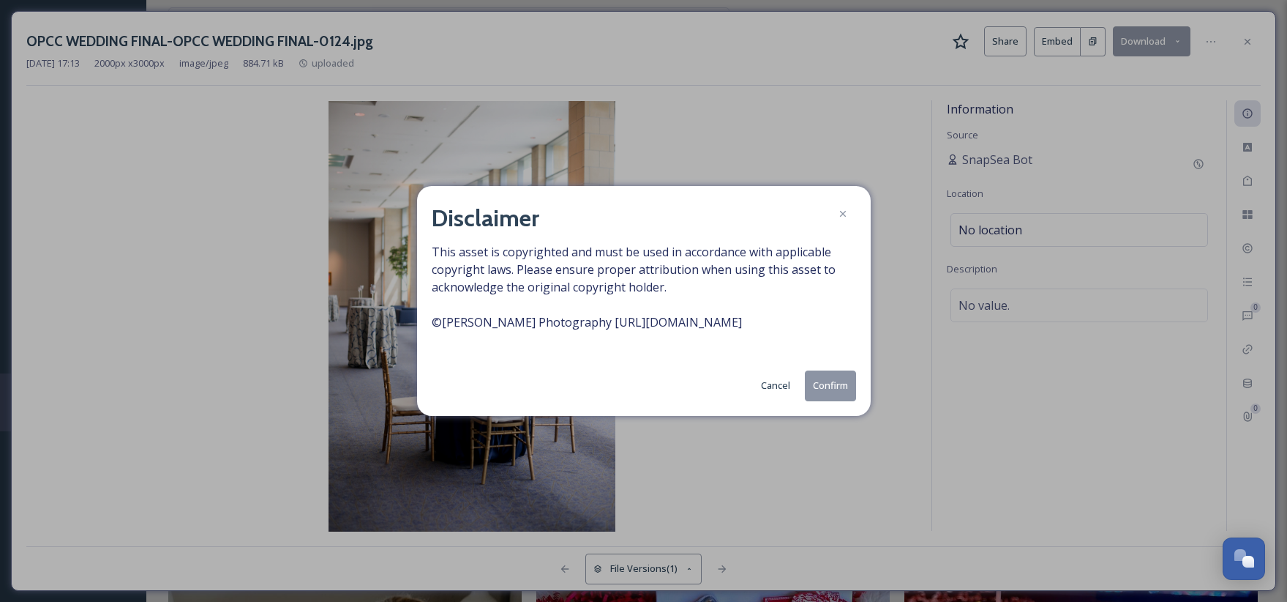
drag, startPoint x: 779, startPoint y: 320, endPoint x: 434, endPoint y: 321, distance: 345.4
click at [434, 321] on span "This asset is copyrighted and must be used in accordance with applicable copyri…" at bounding box center [644, 295] width 424 height 105
copy span "© [PERSON_NAME] Photography [URL][DOMAIN_NAME]"
click at [826, 390] on button "Confirm" at bounding box center [830, 385] width 51 height 30
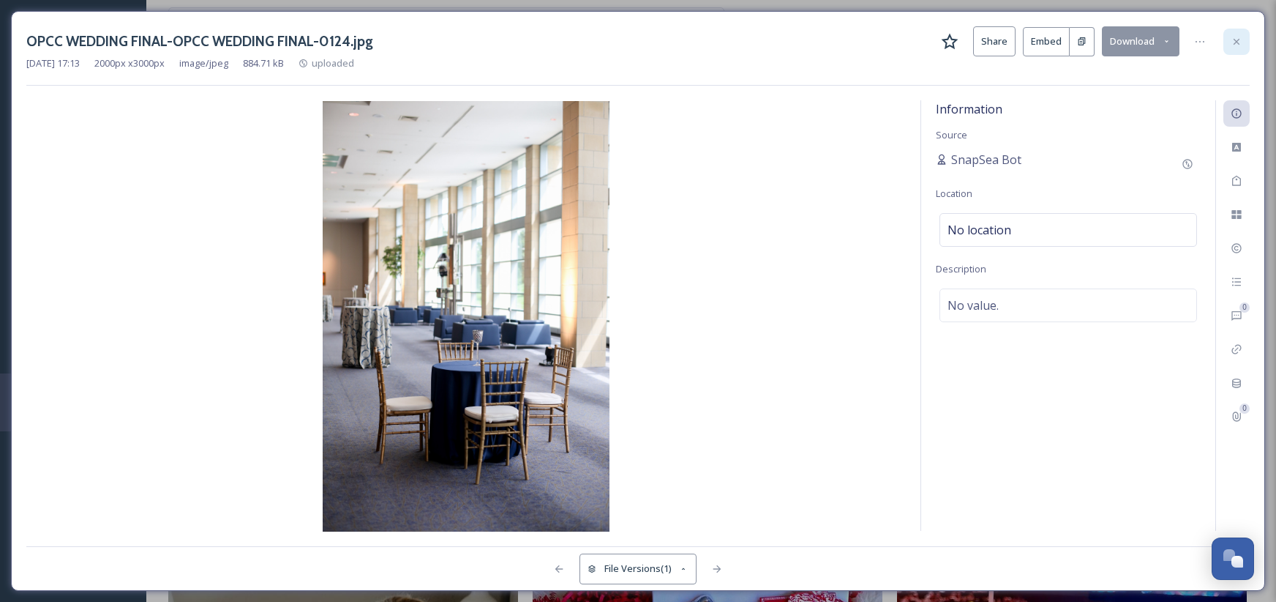
click at [1234, 44] on icon at bounding box center [1237, 41] width 6 height 6
click at [1234, 44] on div "View all files What's New [PERSON_NAME]" at bounding box center [711, 24] width 1086 height 48
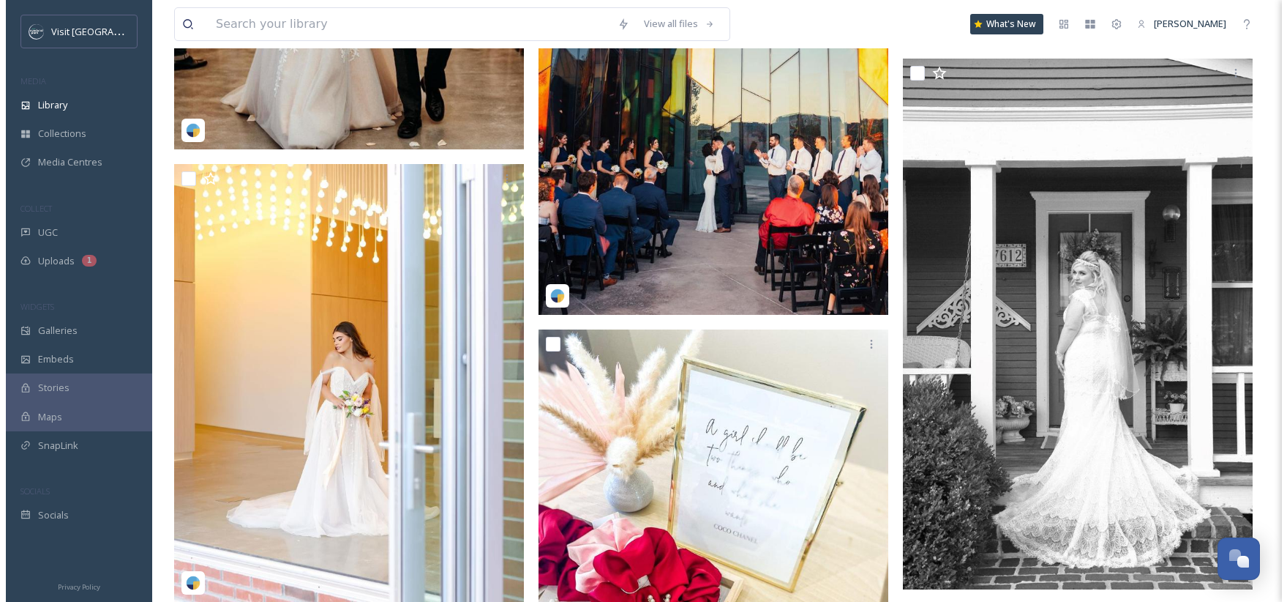
scroll to position [4849, 0]
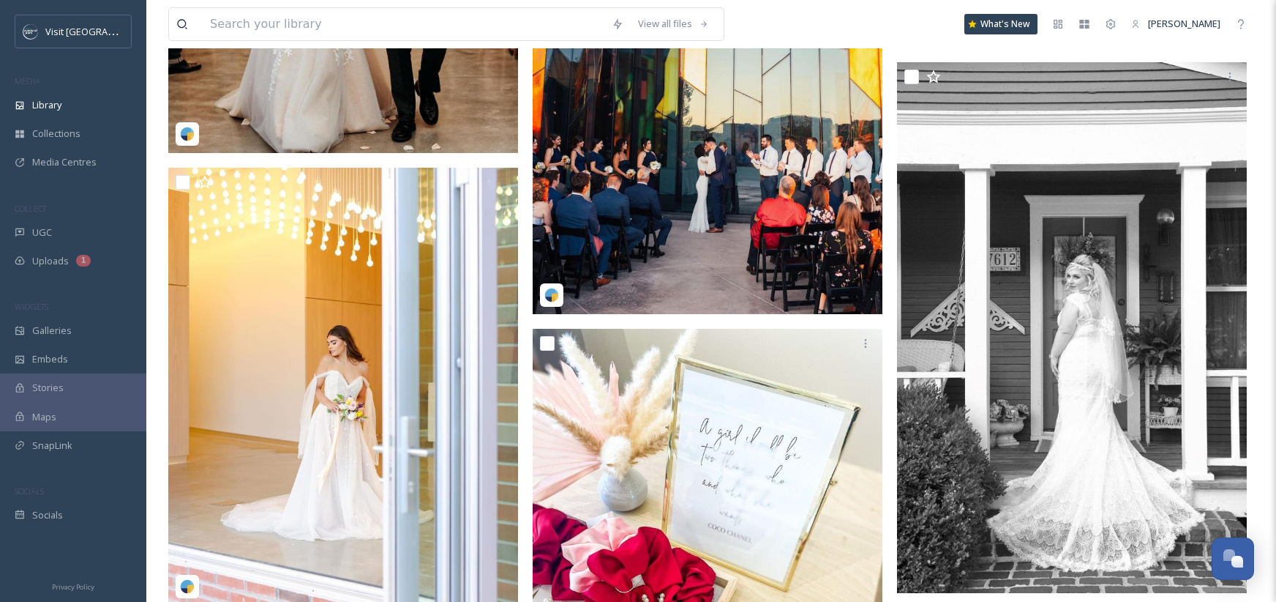
click at [747, 217] on img at bounding box center [708, 97] width 350 height 434
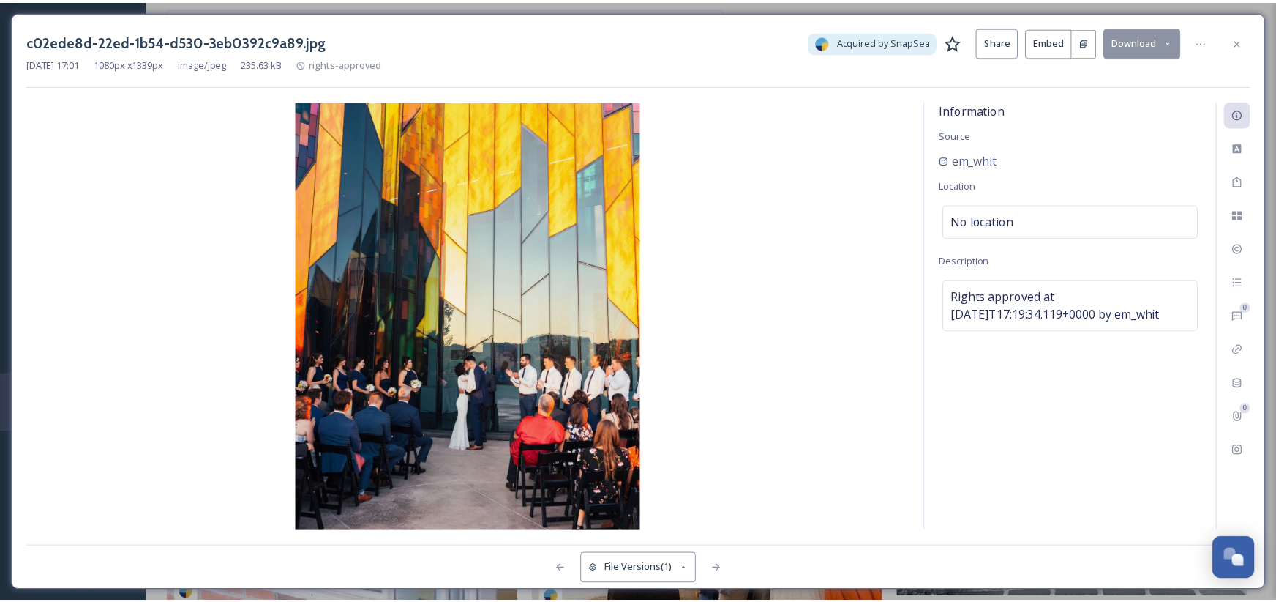
scroll to position [4852, 0]
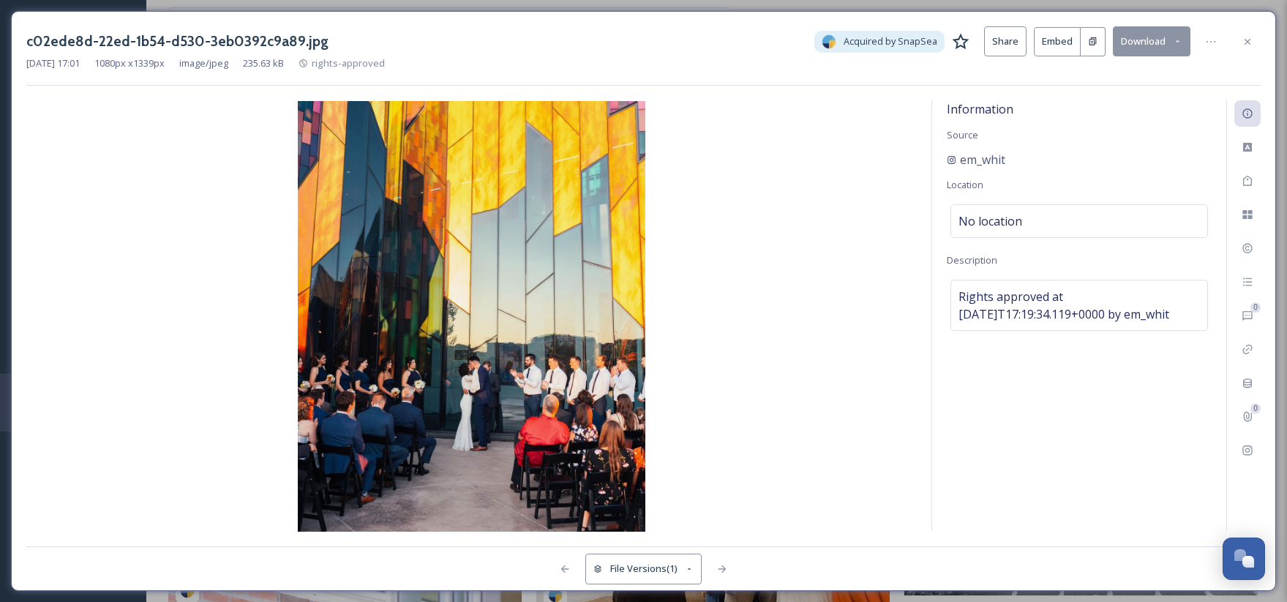
click at [1159, 37] on button "Download" at bounding box center [1152, 41] width 78 height 30
click at [1148, 75] on span "Download Original (1080 x 1339)" at bounding box center [1113, 75] width 138 height 14
click at [1246, 46] on icon at bounding box center [1248, 42] width 12 height 12
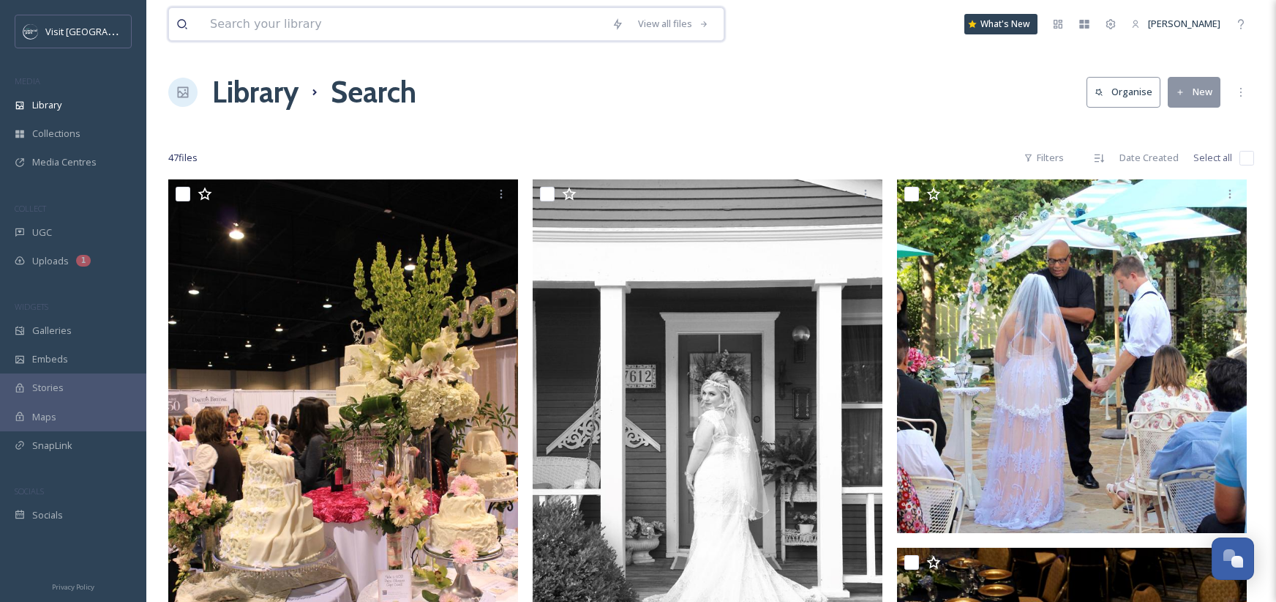
click at [249, 22] on input at bounding box center [404, 24] width 402 height 32
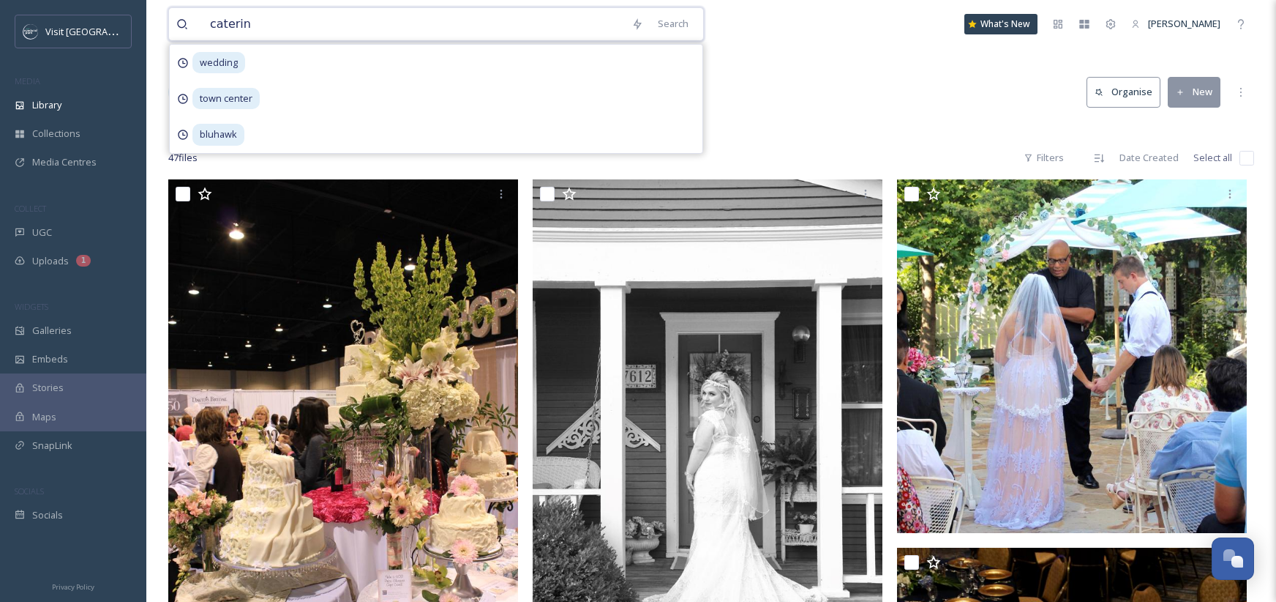
type input "catering"
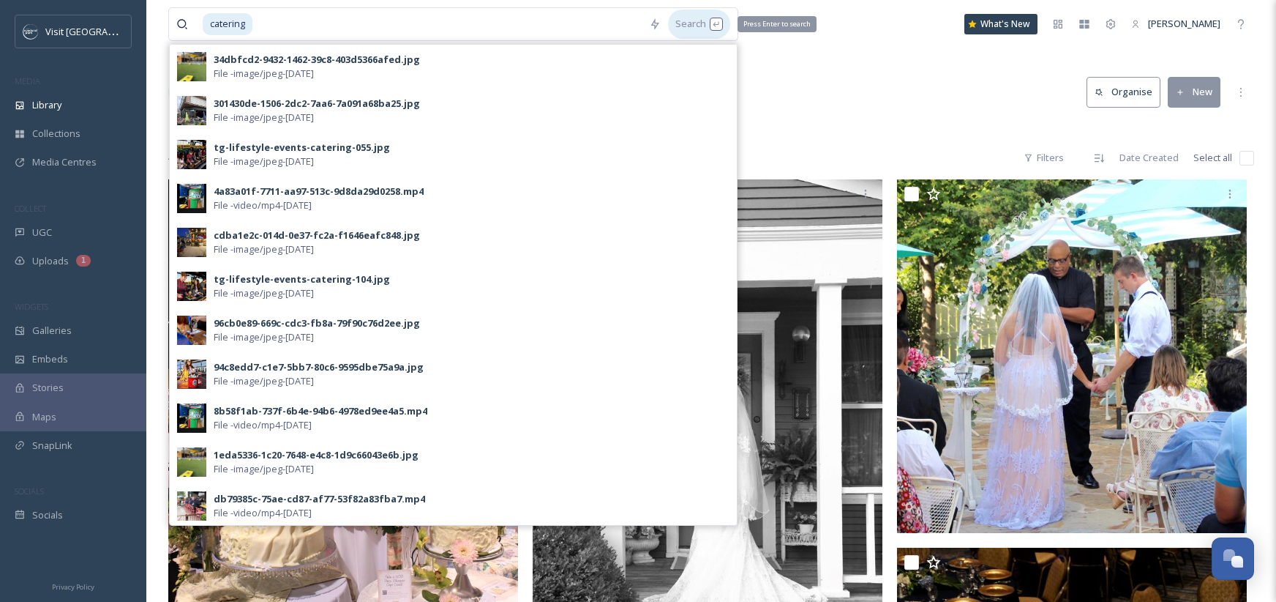
click at [686, 28] on div "Search Press Enter to search" at bounding box center [699, 24] width 62 height 29
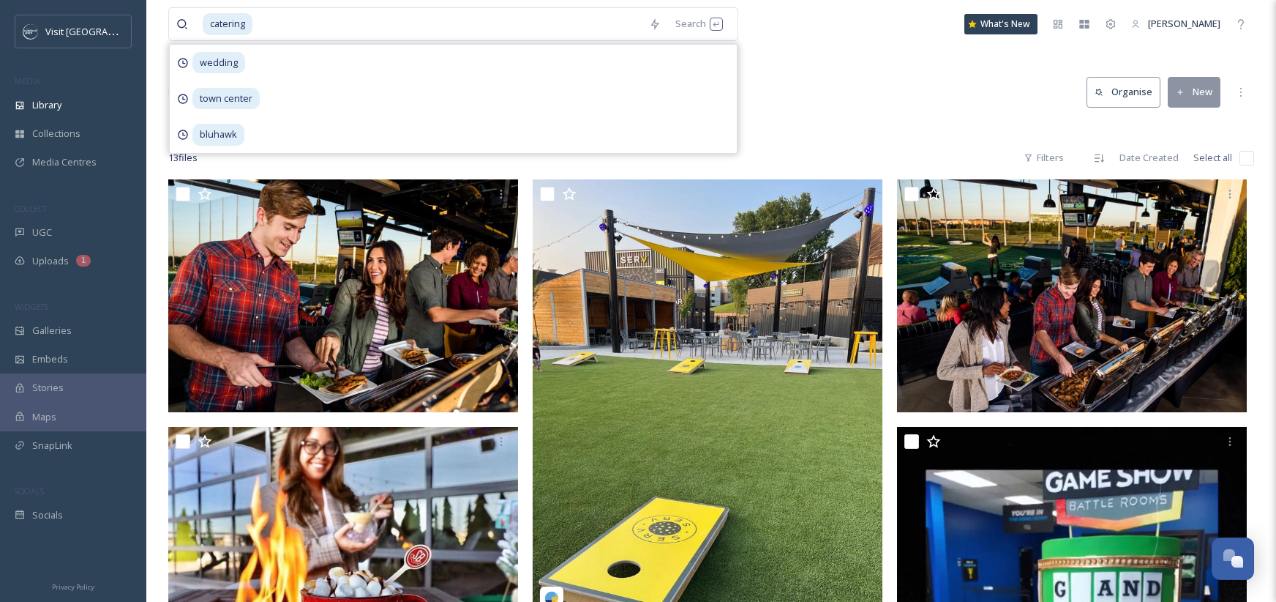
click at [809, 90] on div "Library Search Organise New" at bounding box center [711, 92] width 1086 height 44
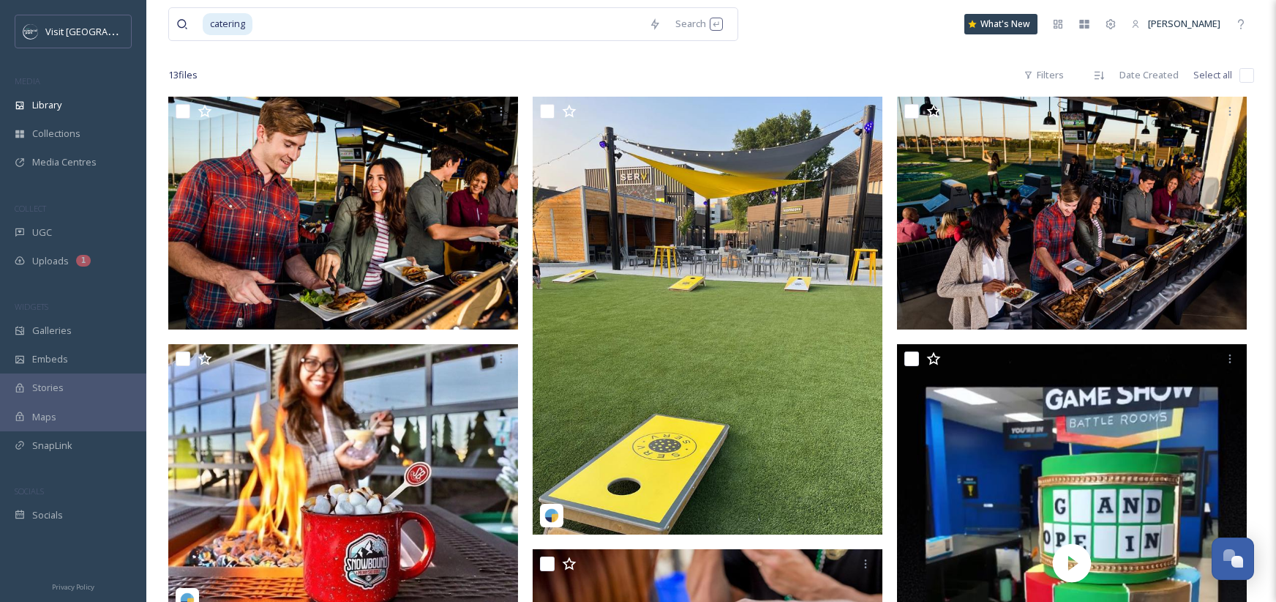
scroll to position [77, 0]
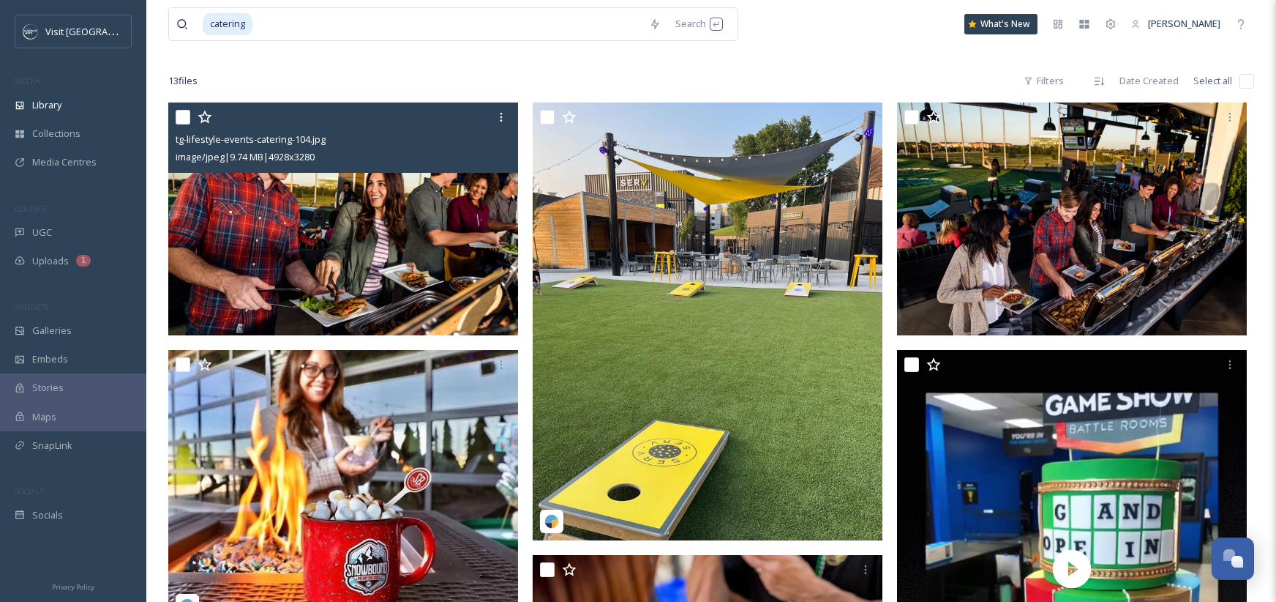
click at [403, 259] on img at bounding box center [343, 218] width 350 height 233
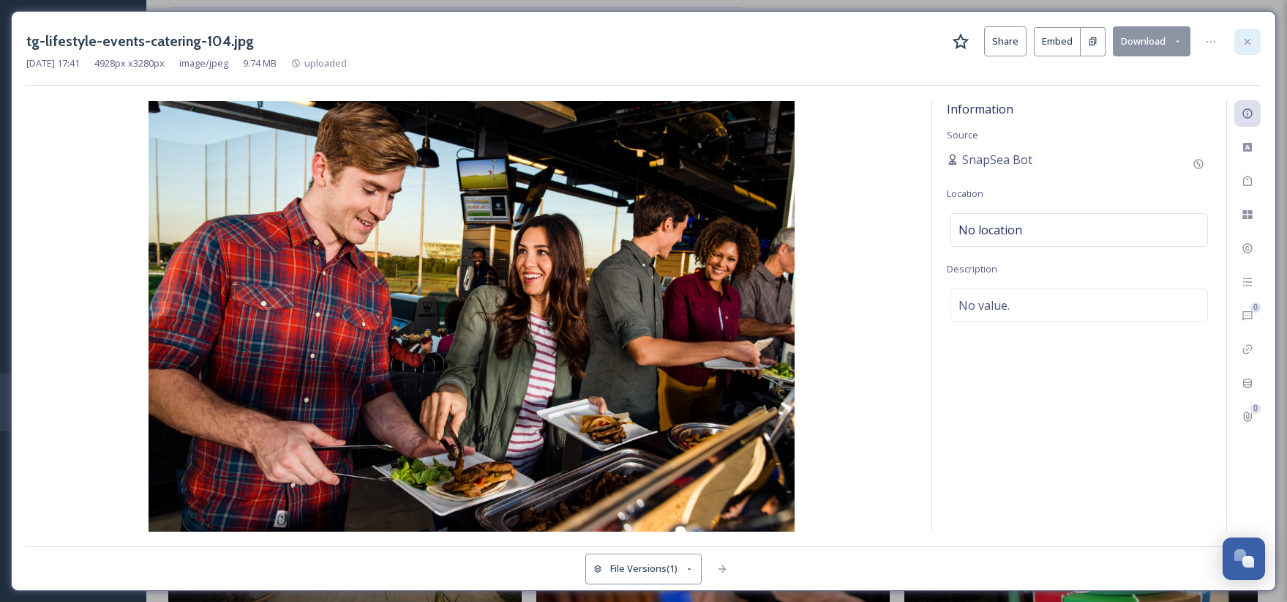
click at [1238, 40] on div at bounding box center [1248, 42] width 26 height 26
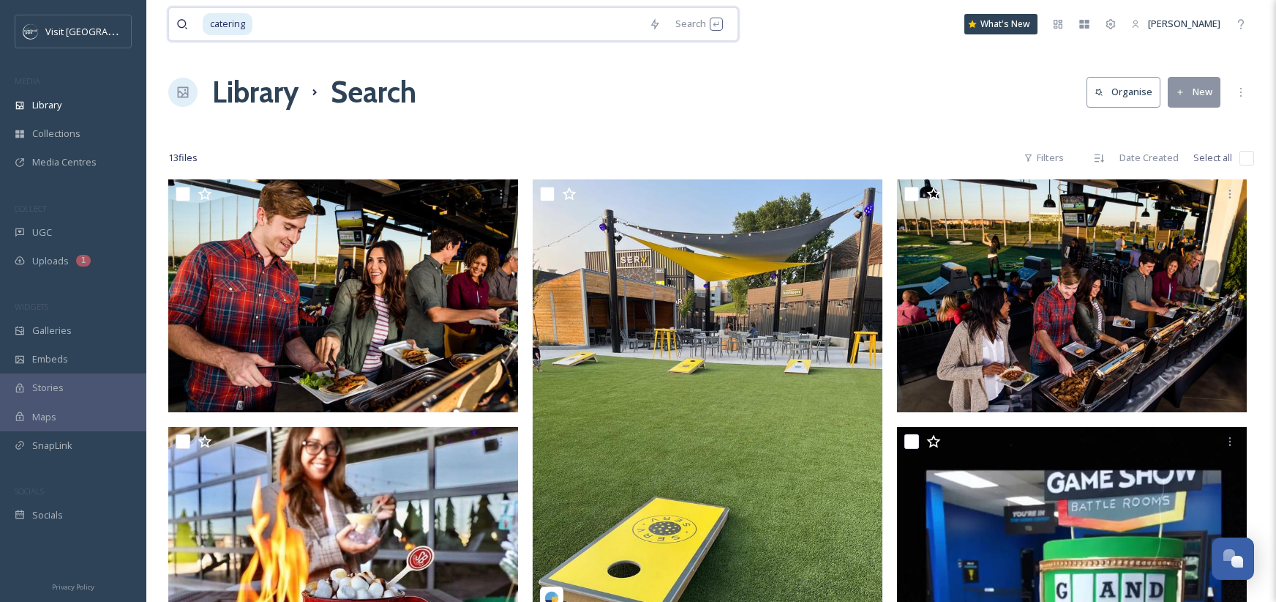
click at [277, 34] on input at bounding box center [448, 24] width 388 height 32
type input "c"
type input "buffet"
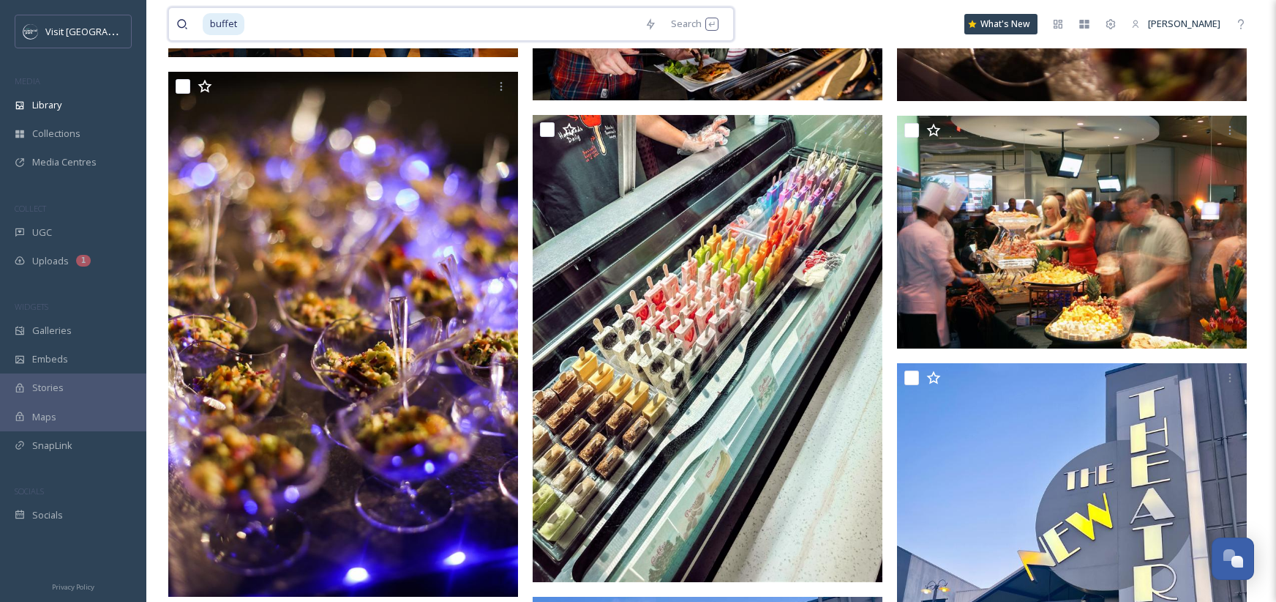
scroll to position [850, 0]
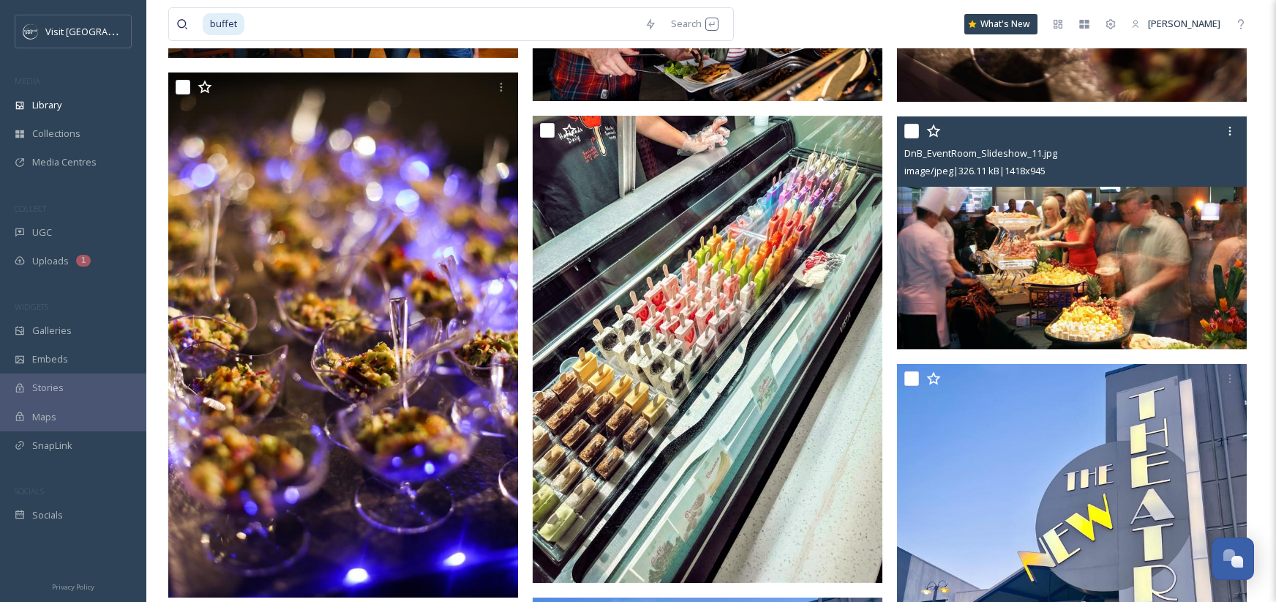
click at [1026, 260] on img at bounding box center [1072, 232] width 350 height 233
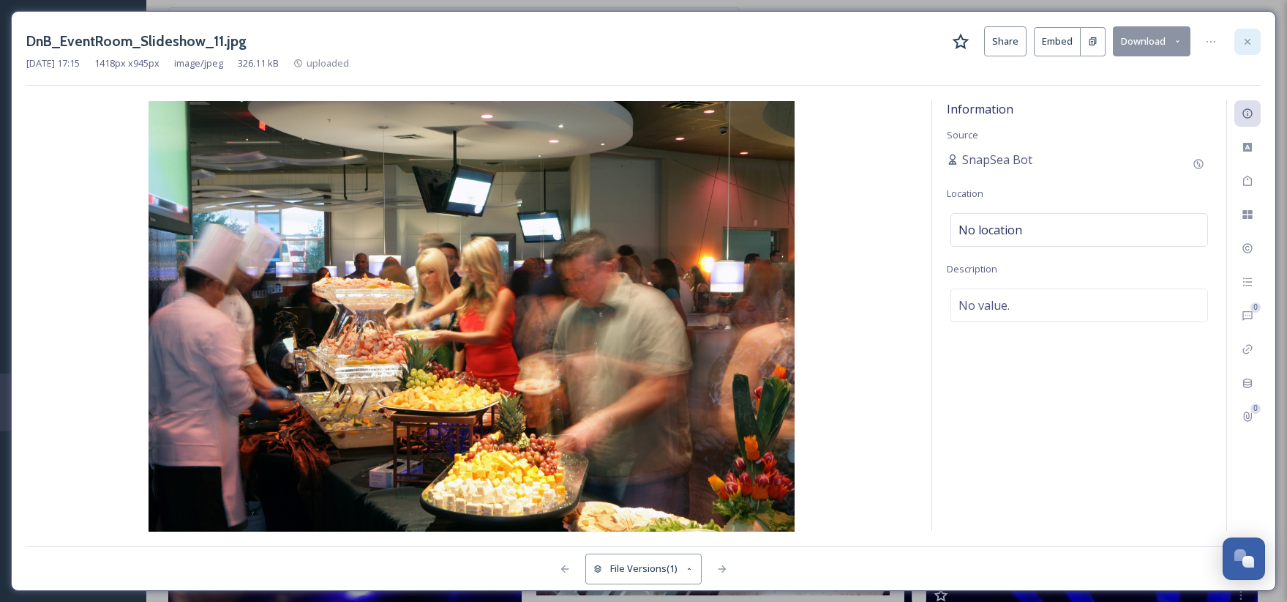
click at [1249, 45] on icon at bounding box center [1248, 42] width 12 height 12
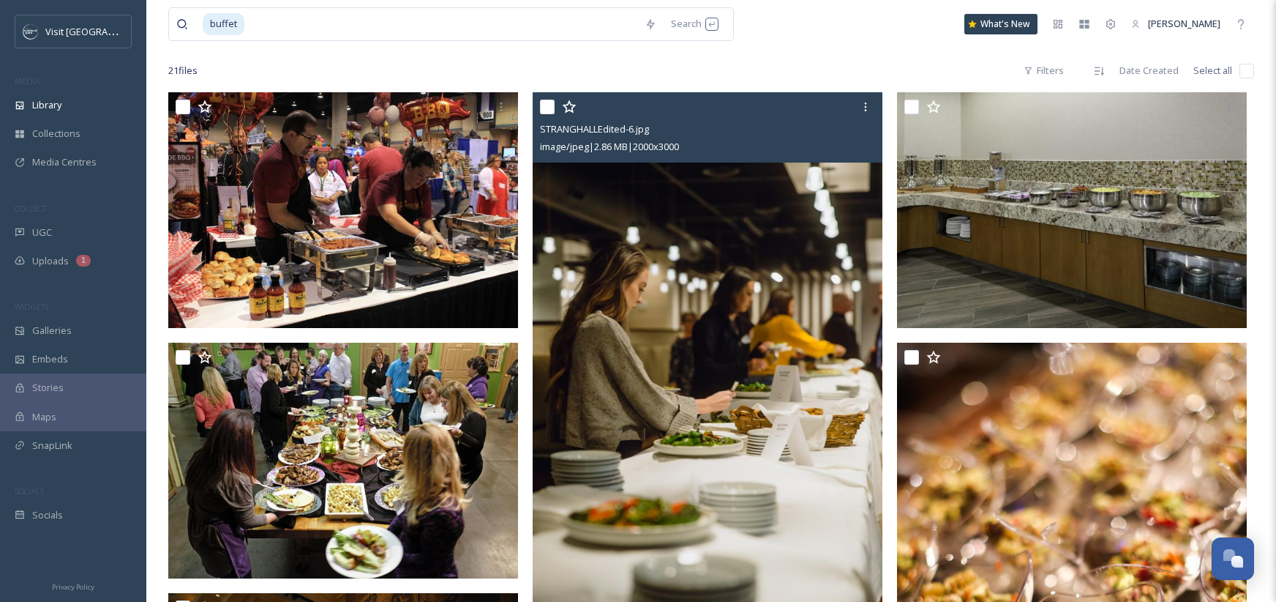
scroll to position [104, 0]
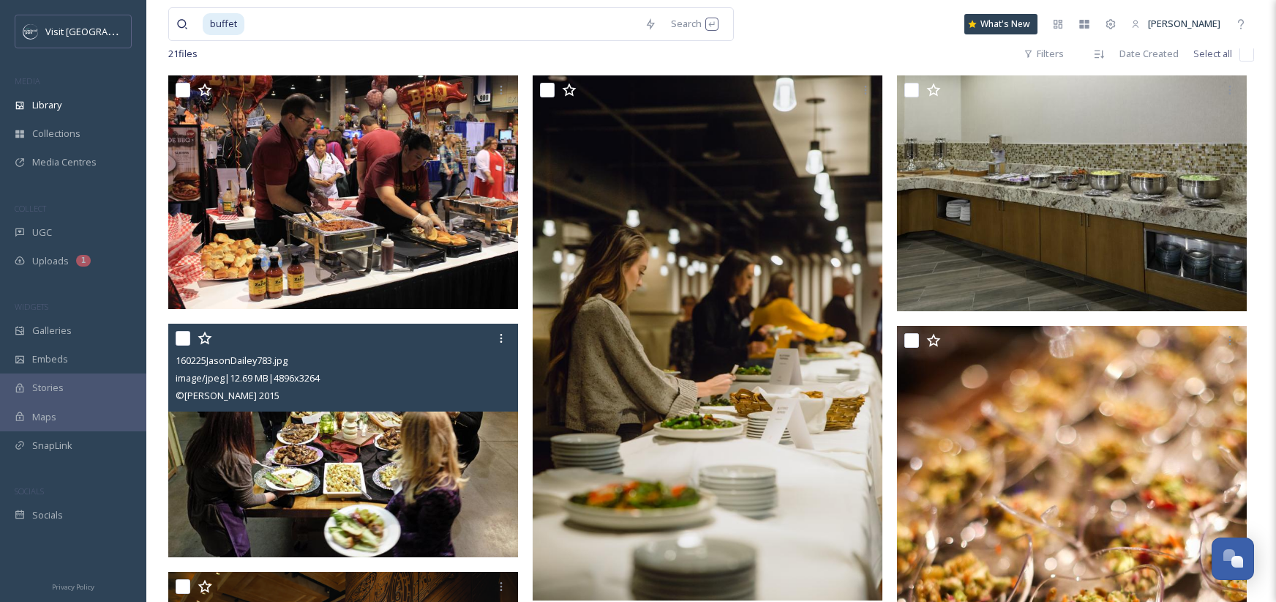
click at [307, 463] on img at bounding box center [343, 439] width 350 height 233
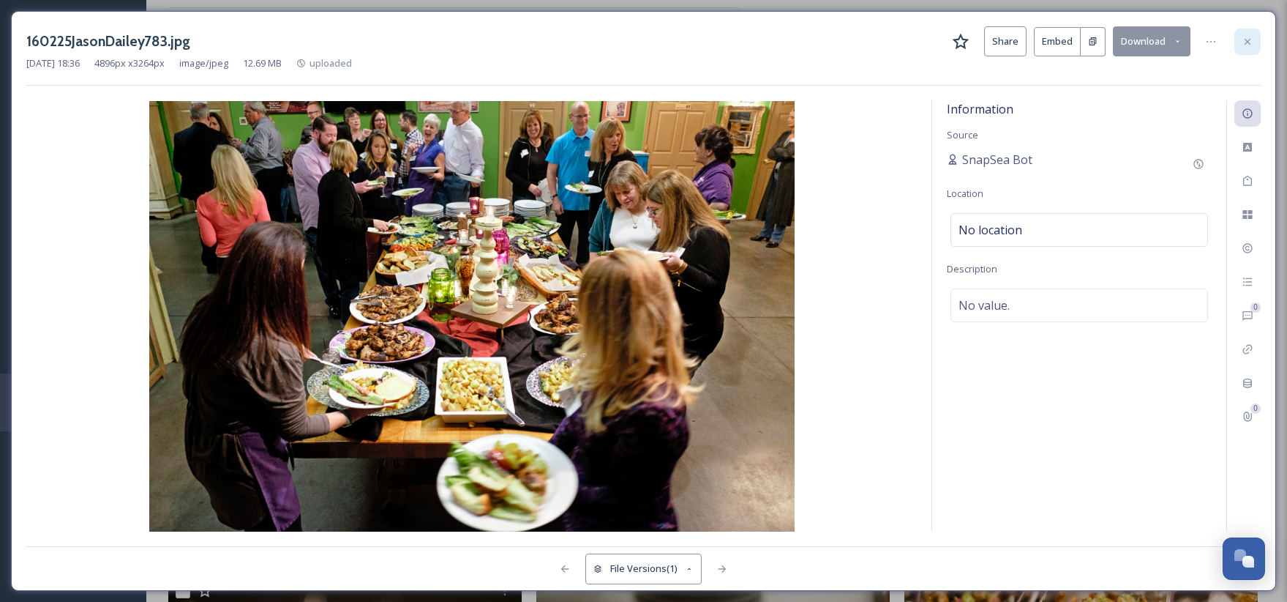
click at [1252, 44] on icon at bounding box center [1248, 42] width 12 height 12
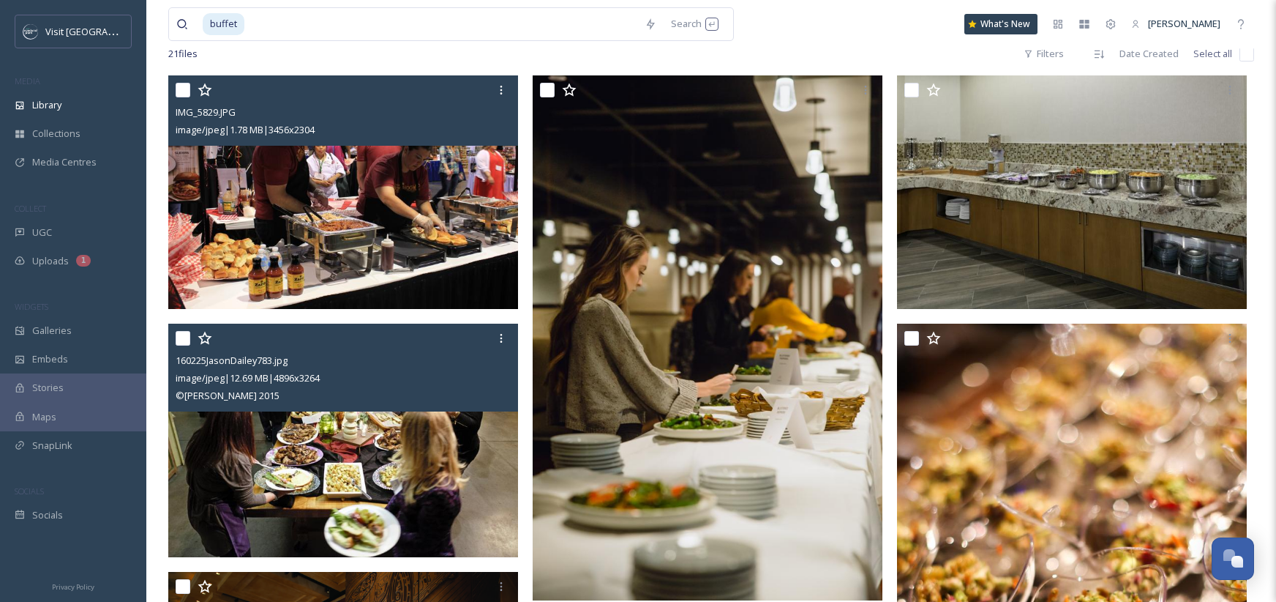
click at [407, 220] on img at bounding box center [343, 191] width 350 height 233
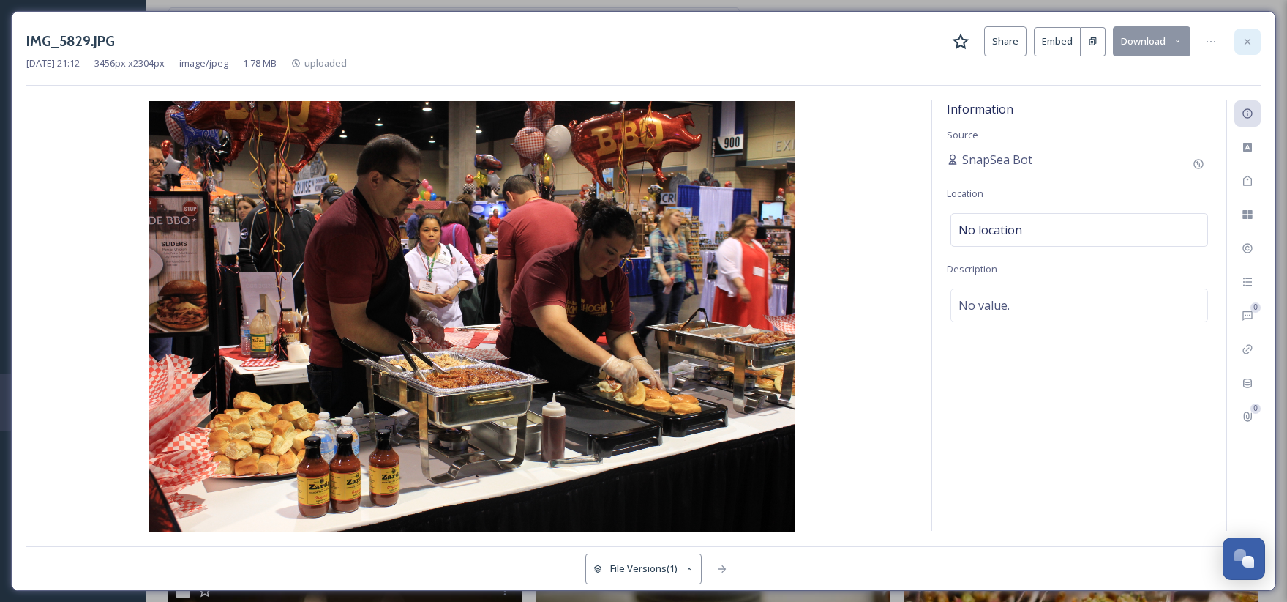
click at [1251, 40] on icon at bounding box center [1248, 42] width 12 height 12
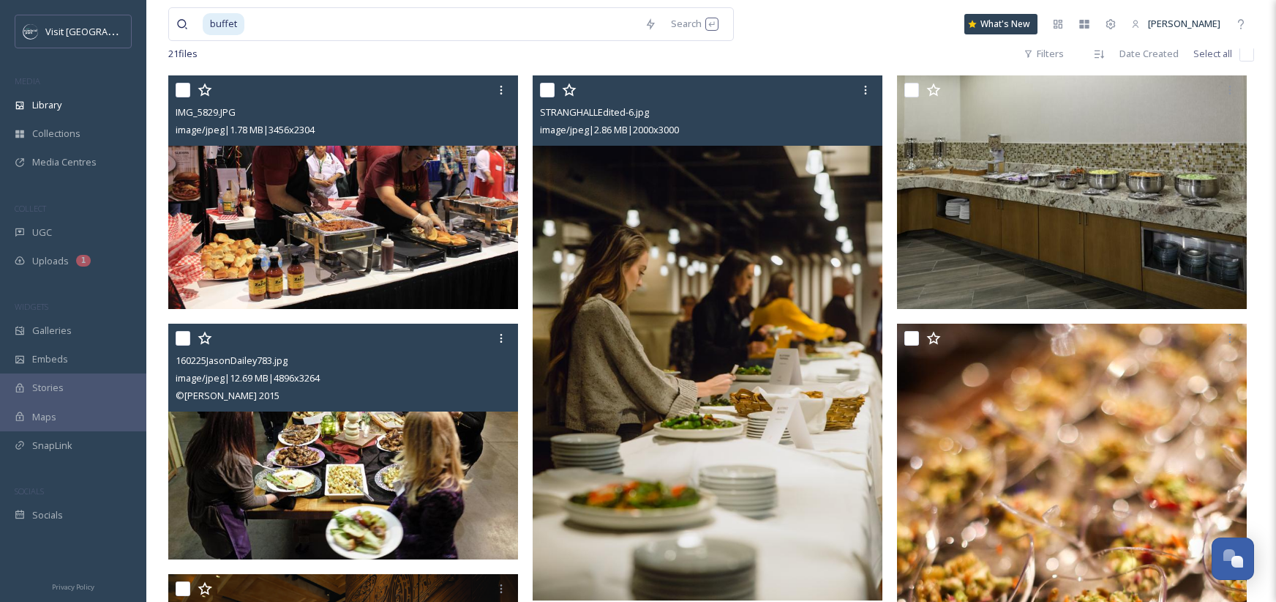
click at [674, 329] on img at bounding box center [708, 337] width 350 height 525
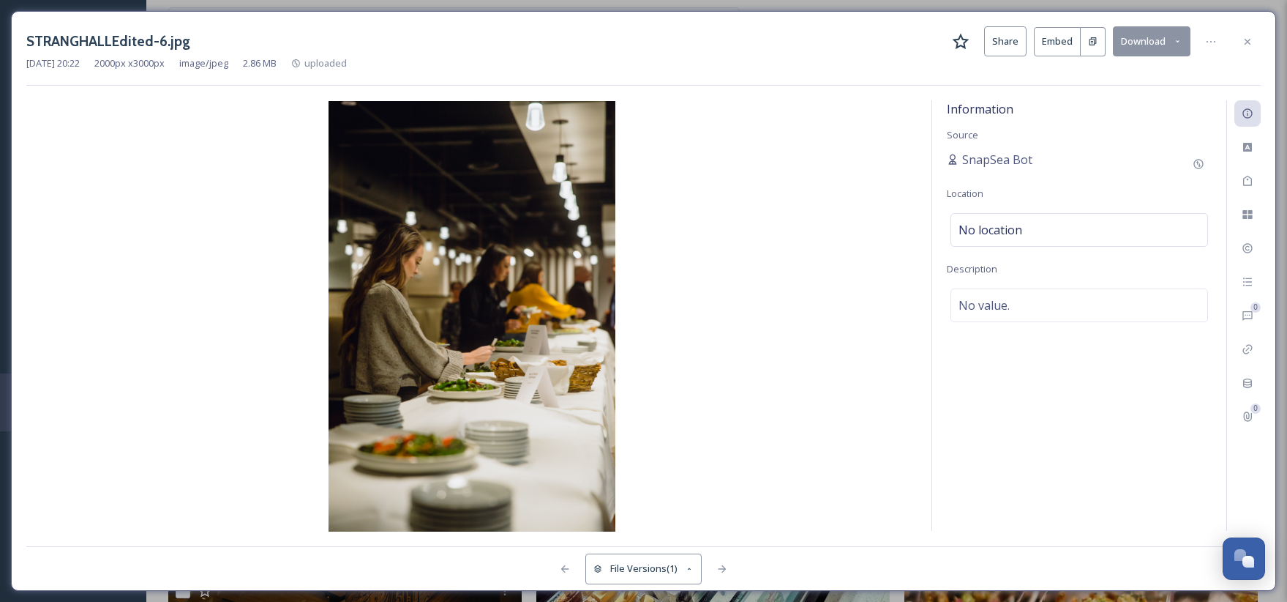
click at [1142, 42] on button "Download" at bounding box center [1152, 41] width 78 height 30
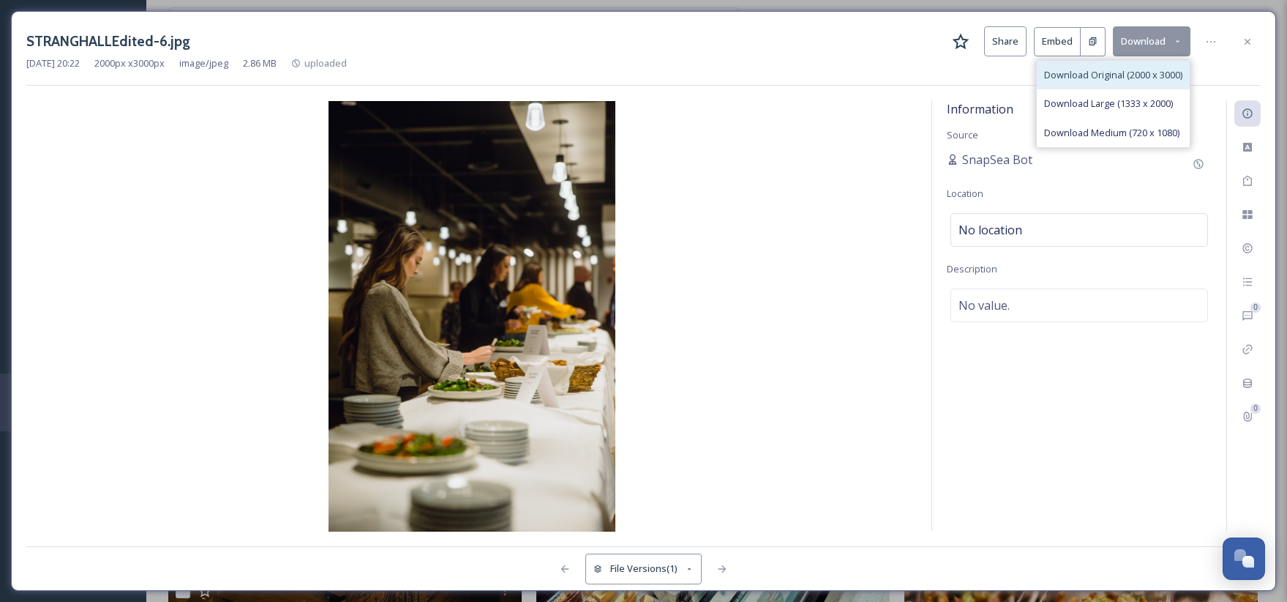
click at [1138, 70] on span "Download Original (2000 x 3000)" at bounding box center [1113, 75] width 138 height 14
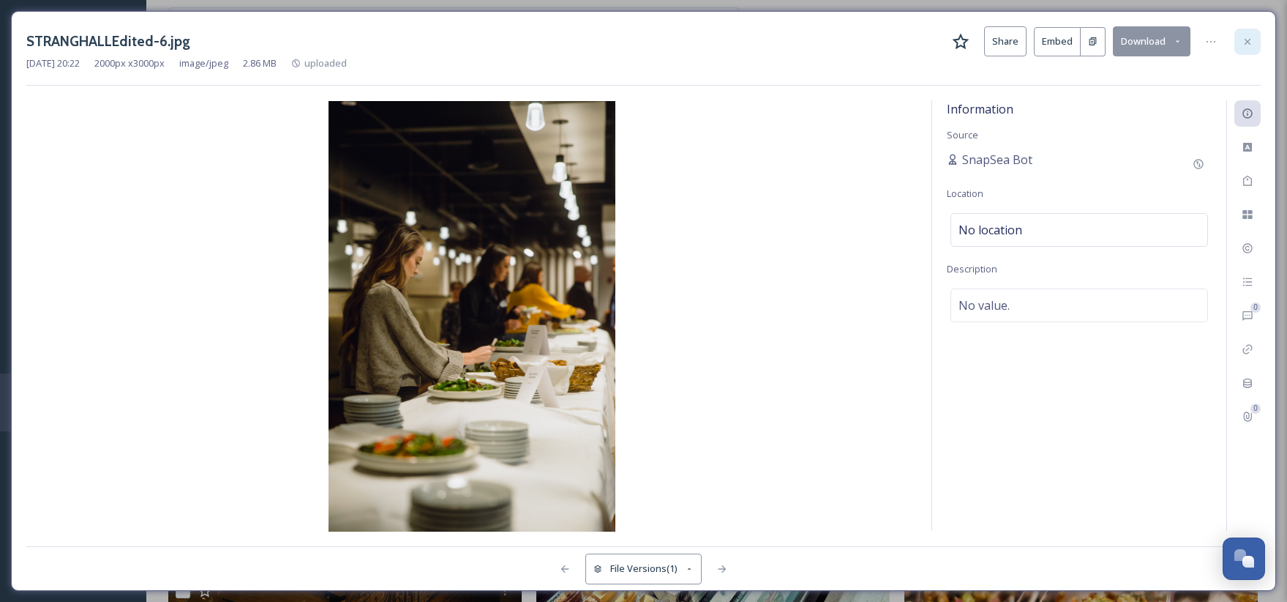
click at [1249, 38] on icon at bounding box center [1248, 42] width 12 height 12
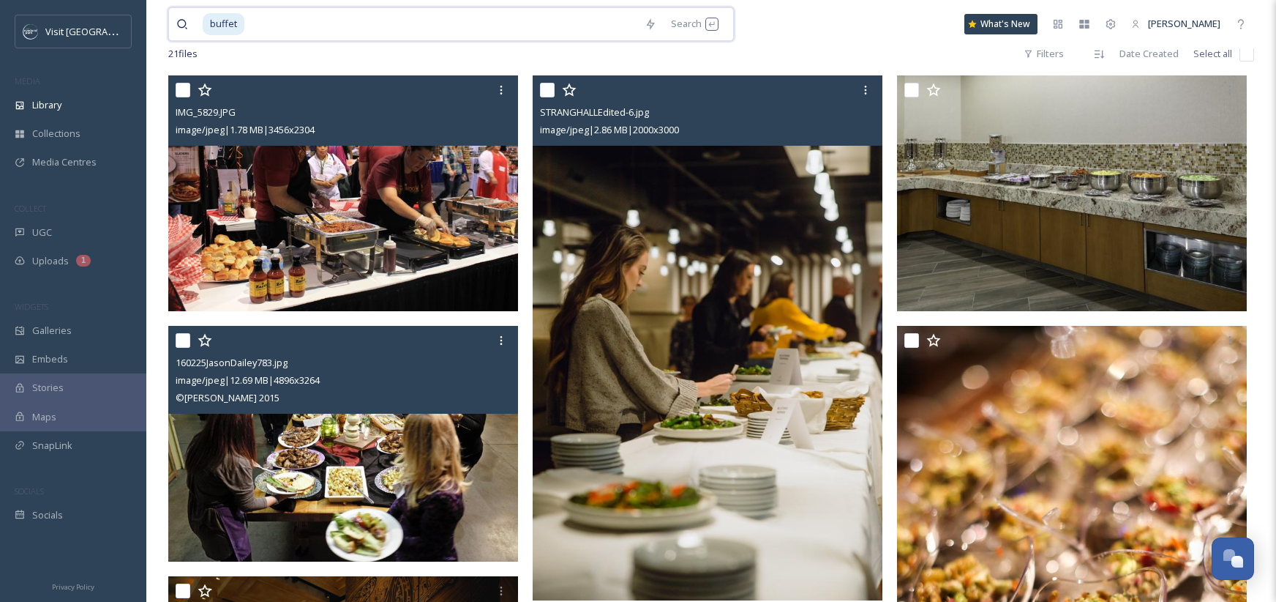
click at [471, 29] on input at bounding box center [442, 24] width 392 height 32
type input "b"
type input "S"
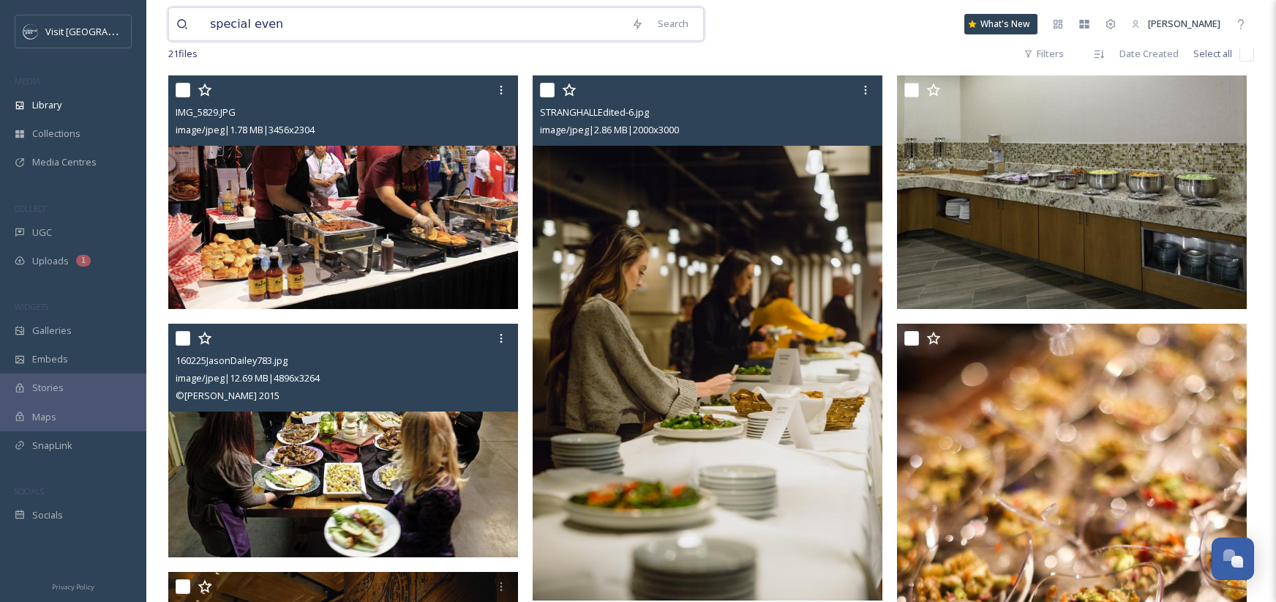
type input "special event"
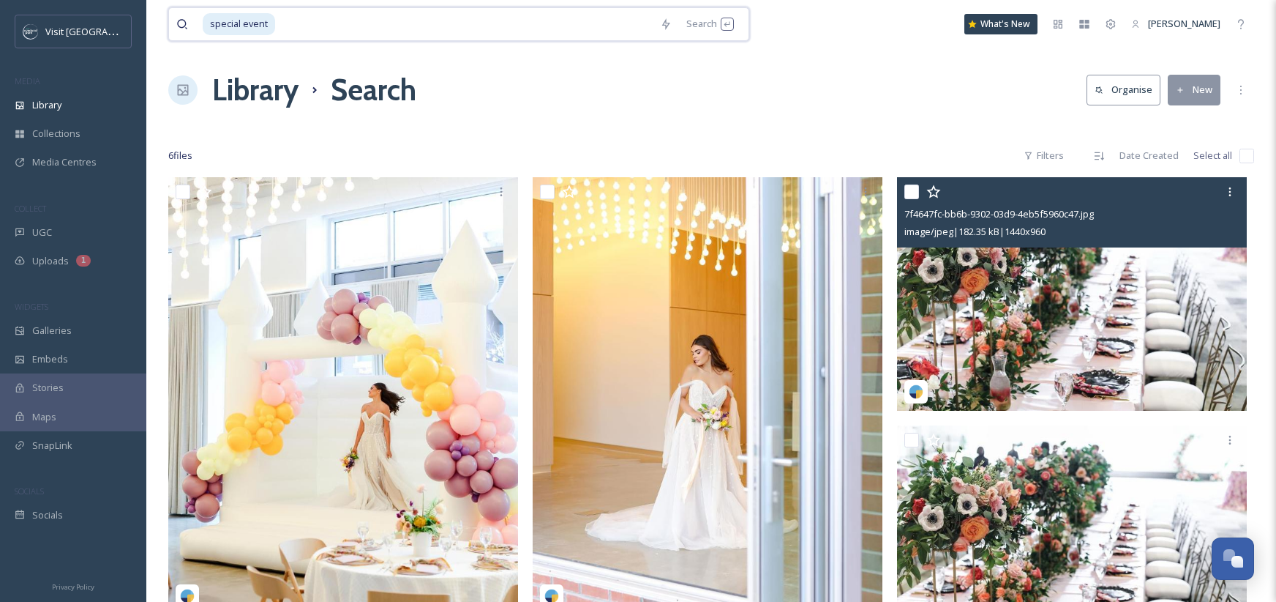
scroll to position [3, 0]
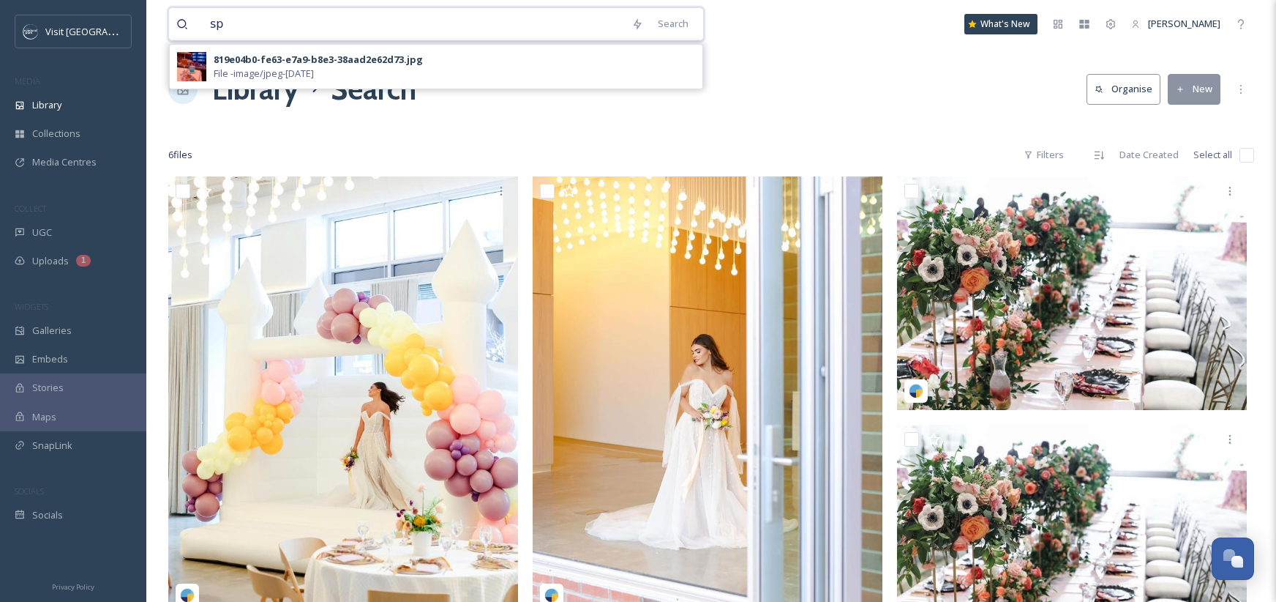
type input "s"
type input "["
type input "party"
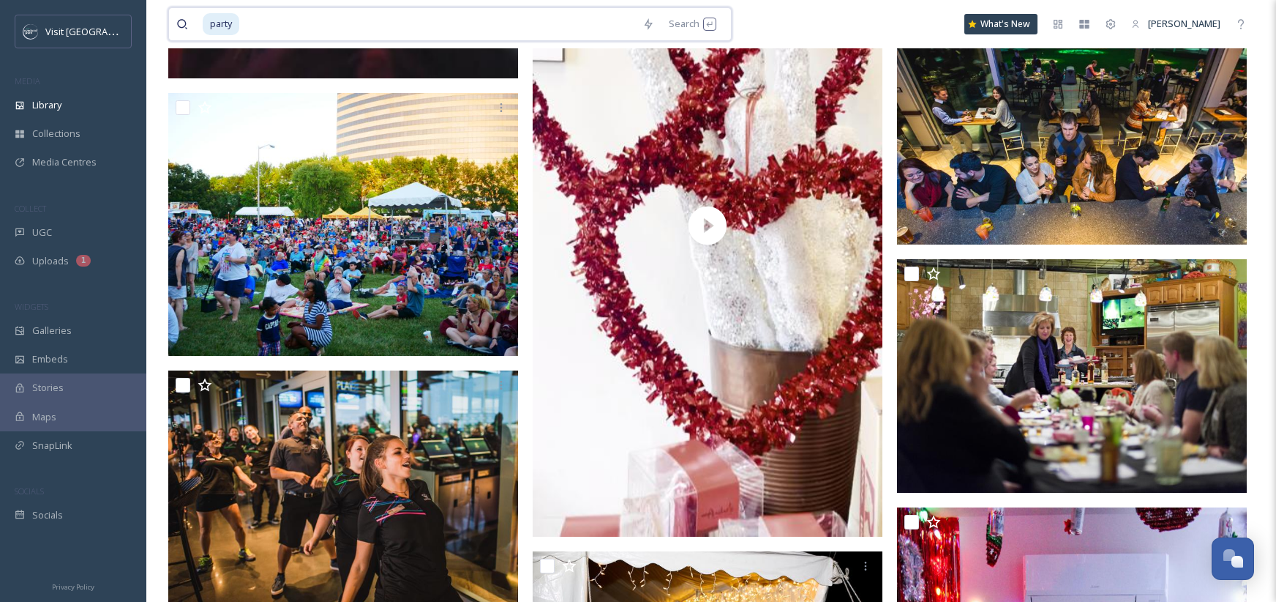
scroll to position [9177, 0]
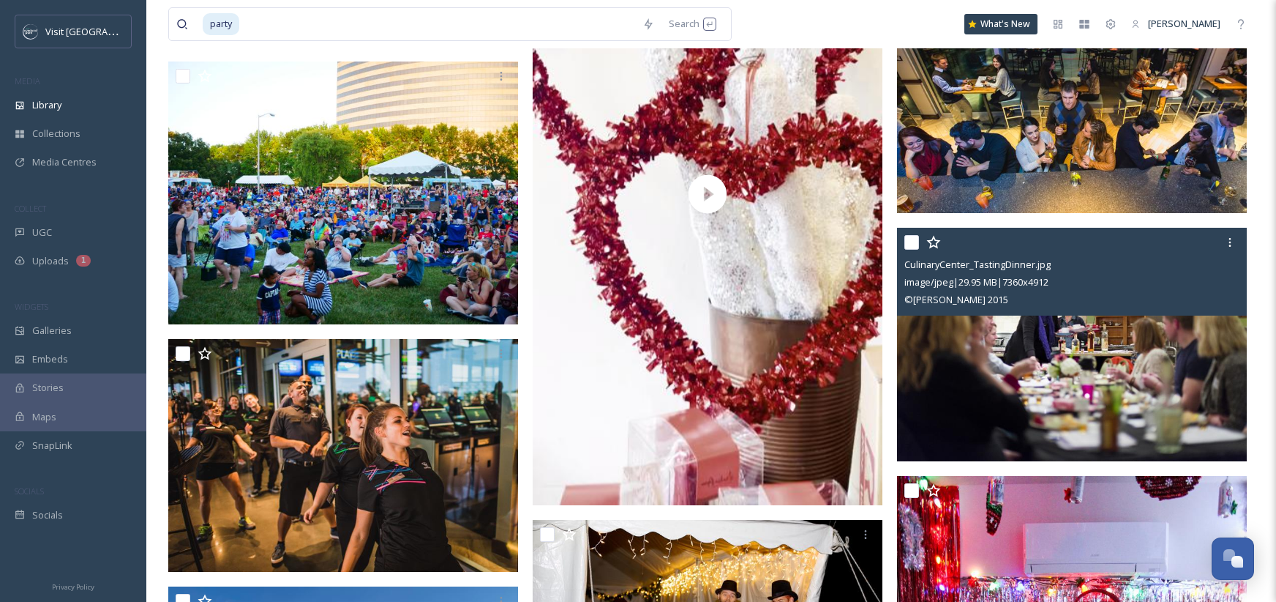
click at [1027, 349] on img at bounding box center [1072, 344] width 350 height 233
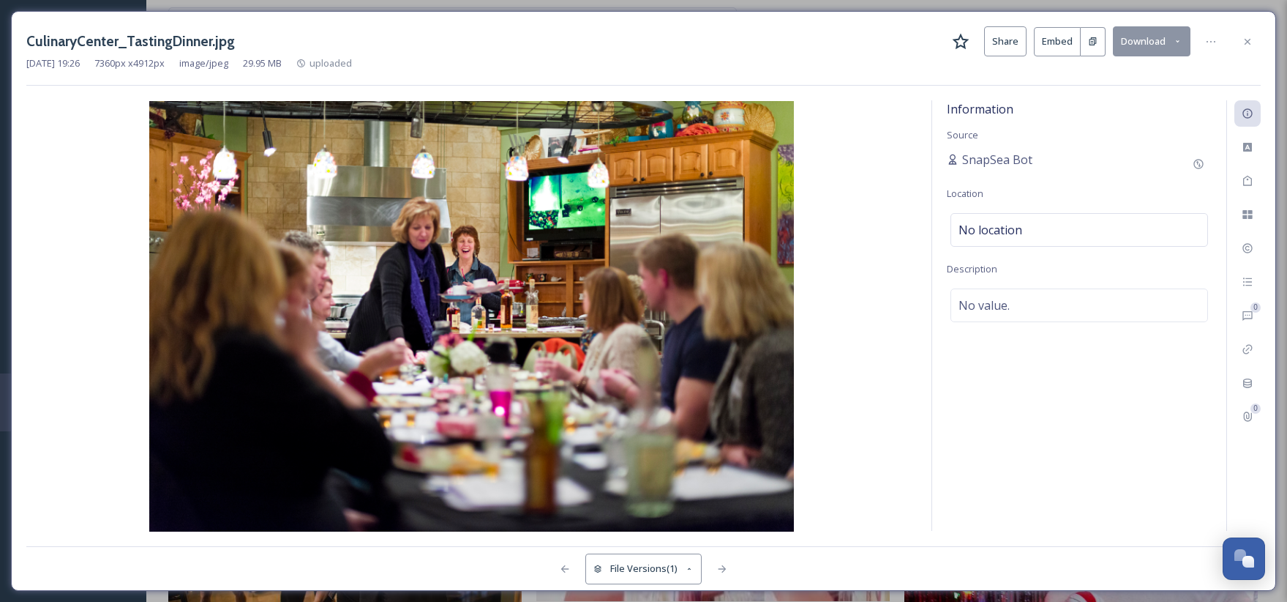
click at [1172, 40] on button "Download" at bounding box center [1152, 41] width 78 height 30
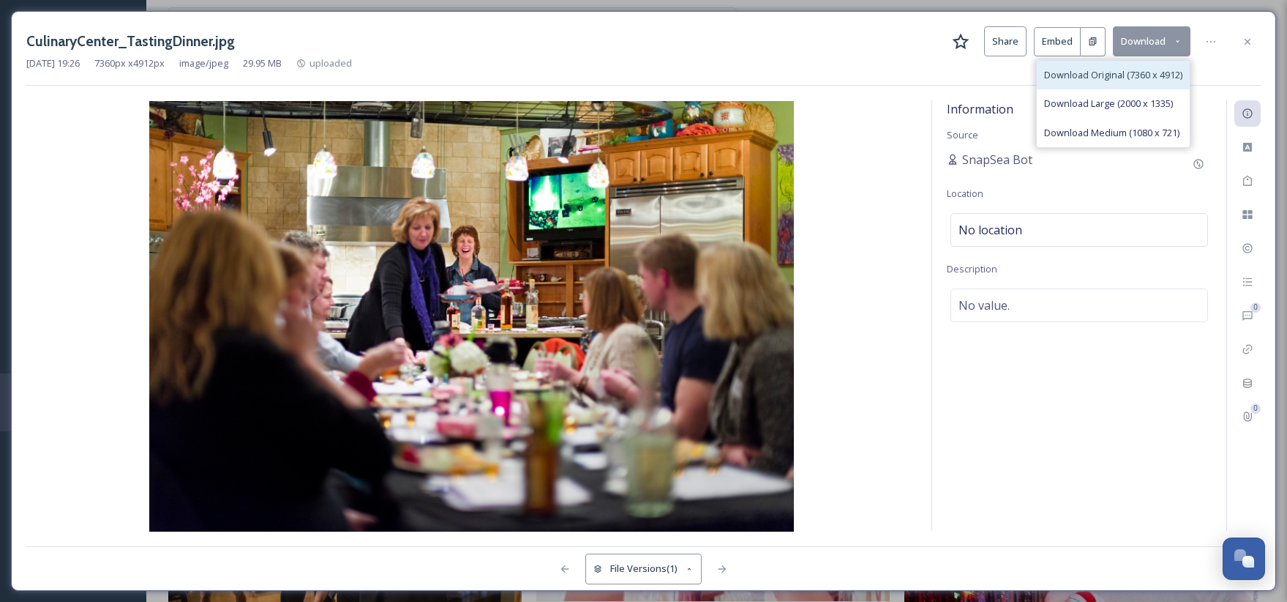
click at [1150, 73] on span "Download Original (7360 x 4912)" at bounding box center [1113, 75] width 138 height 14
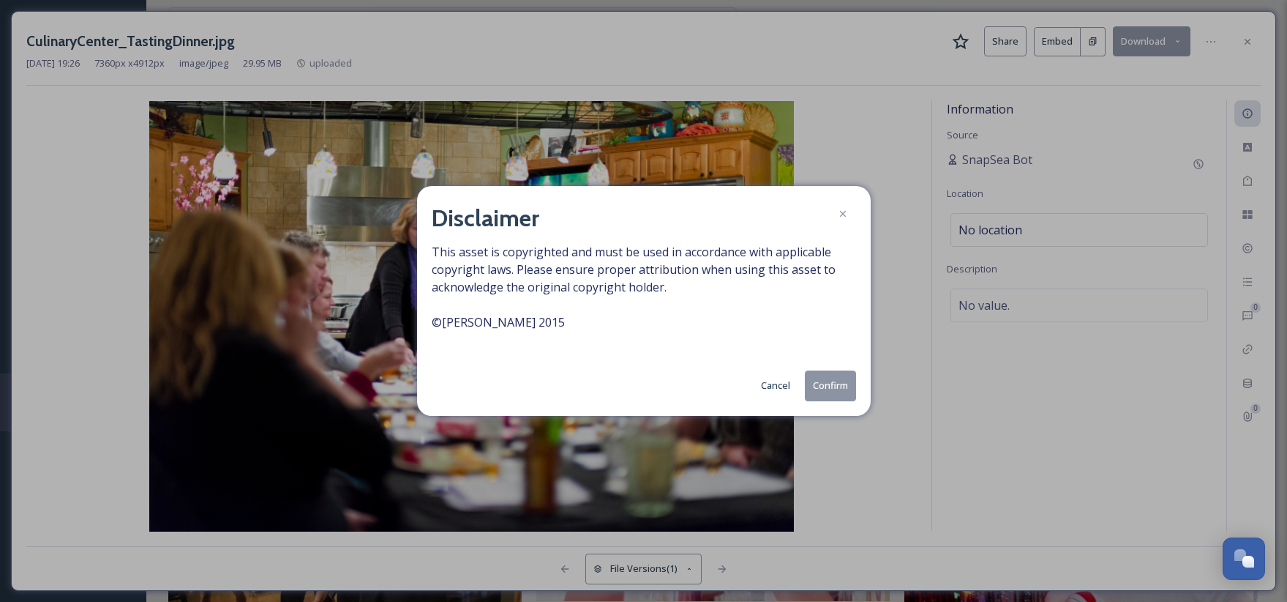
click at [845, 395] on button "Confirm" at bounding box center [830, 385] width 51 height 30
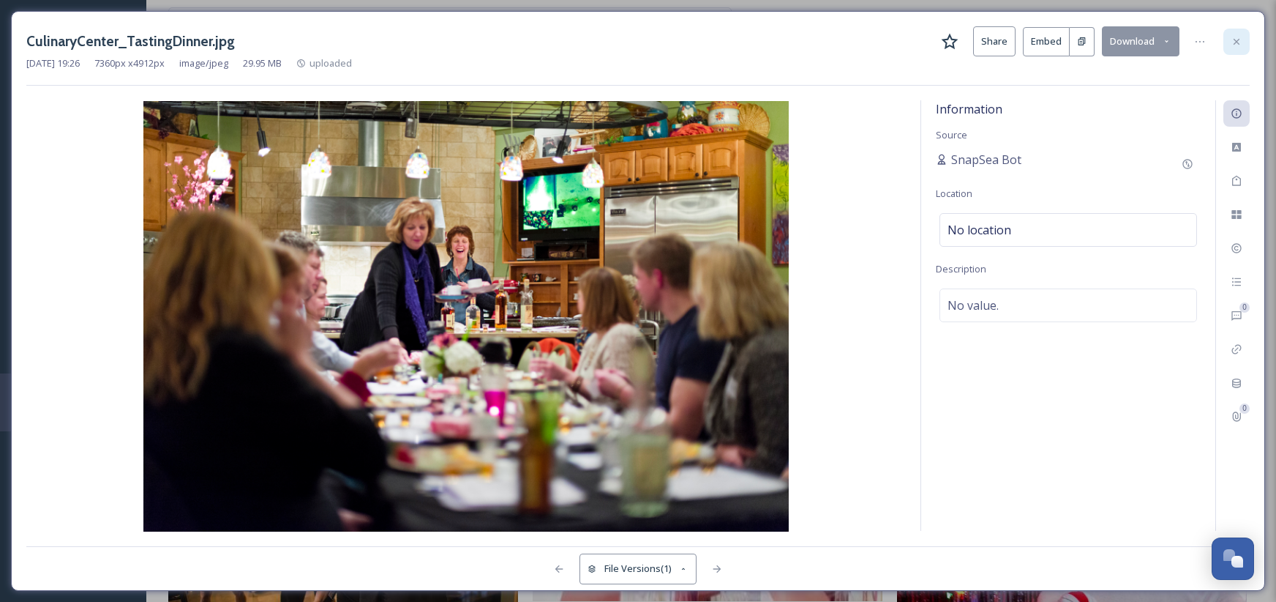
click at [1237, 46] on icon at bounding box center [1237, 42] width 12 height 12
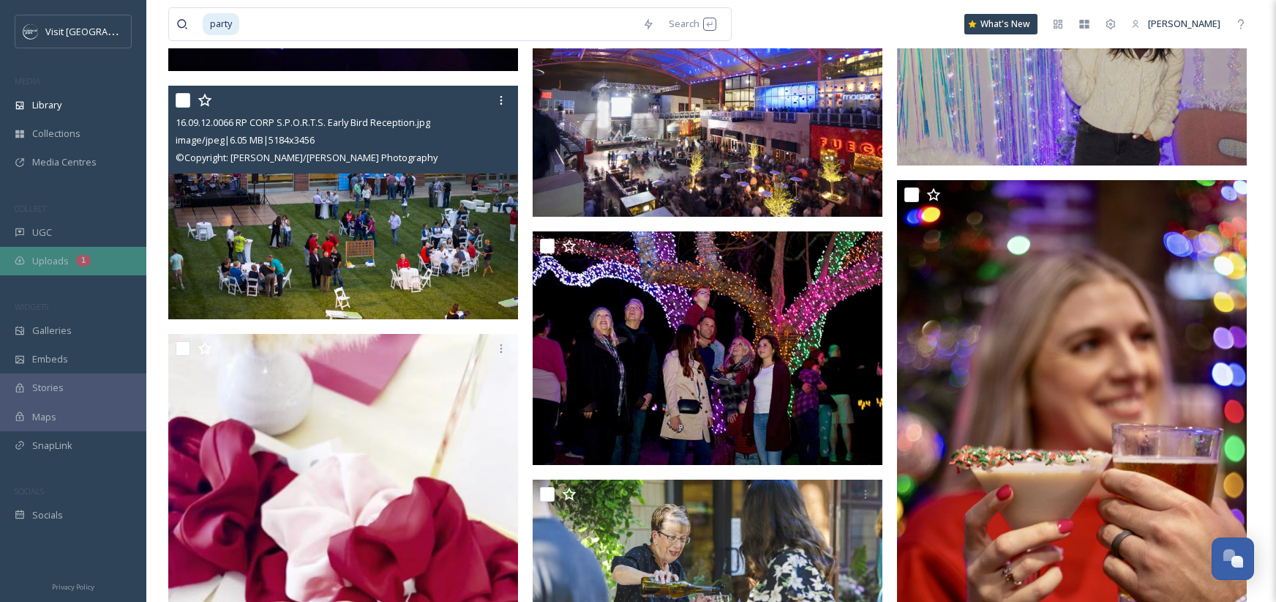
scroll to position [11301, 0]
